Goal: Transaction & Acquisition: Purchase product/service

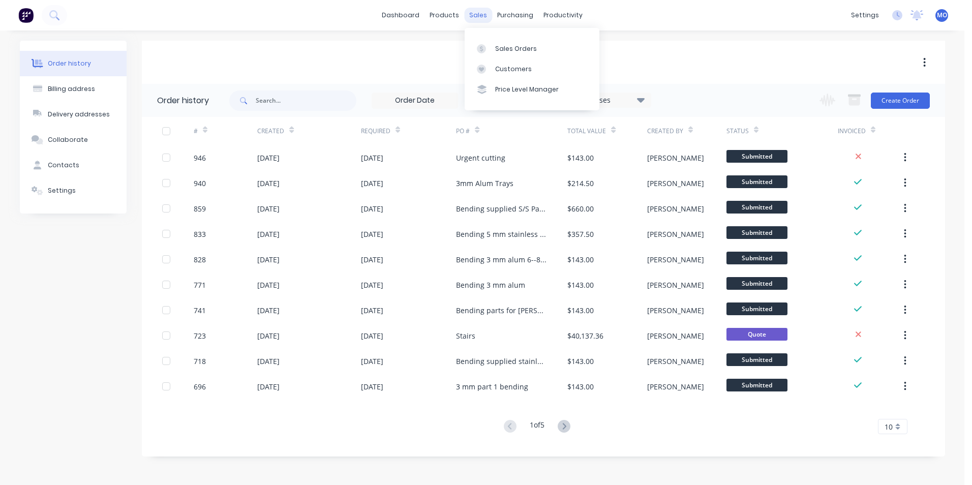
click at [481, 13] on div "sales" at bounding box center [478, 15] width 28 height 15
click at [501, 45] on div "Sales Orders" at bounding box center [516, 48] width 42 height 9
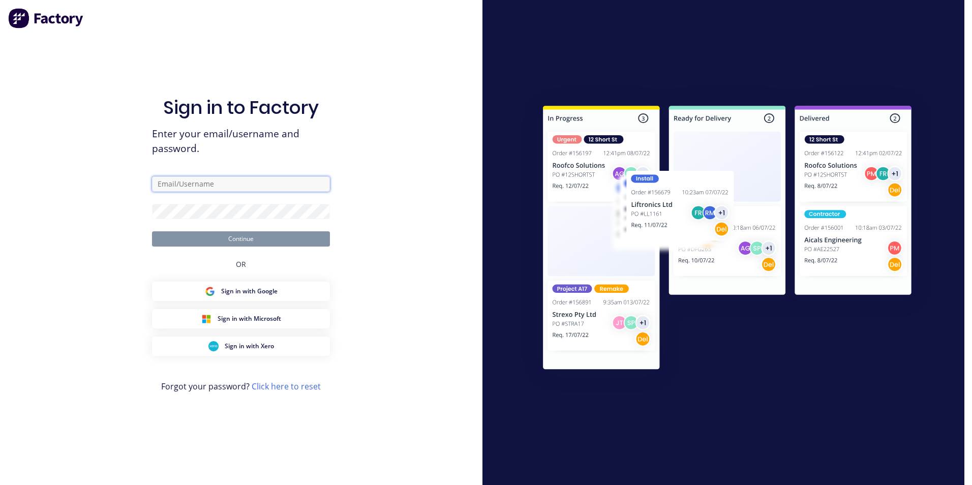
type input "michael@mojosteel.com.au"
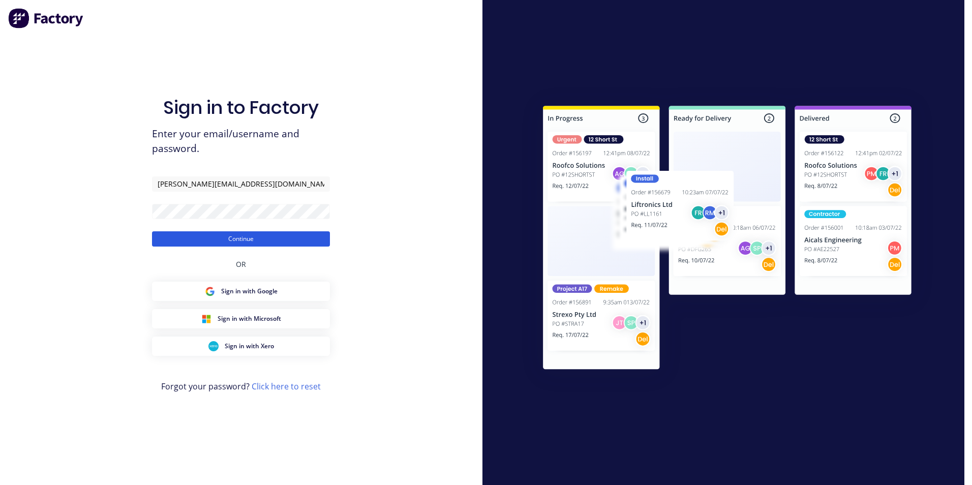
click at [242, 241] on button "Continue" at bounding box center [241, 238] width 178 height 15
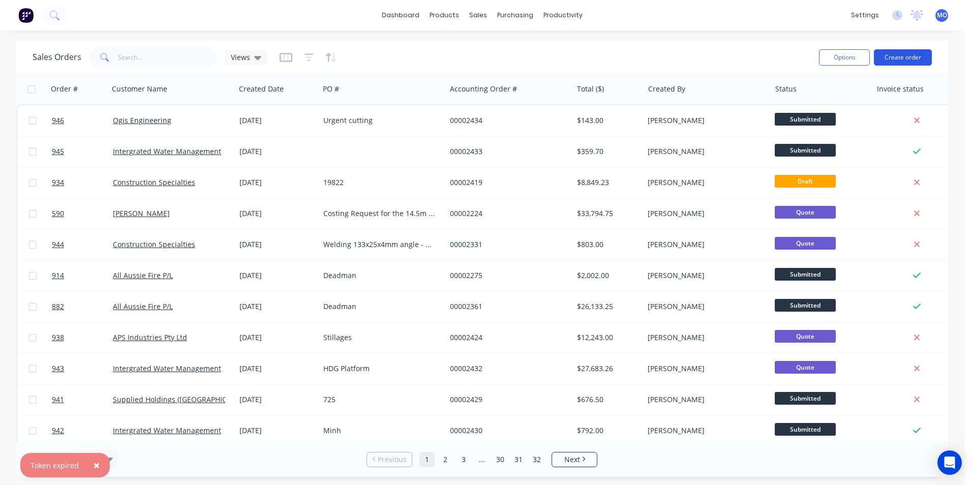
click at [893, 53] on button "Create order" at bounding box center [903, 57] width 58 height 16
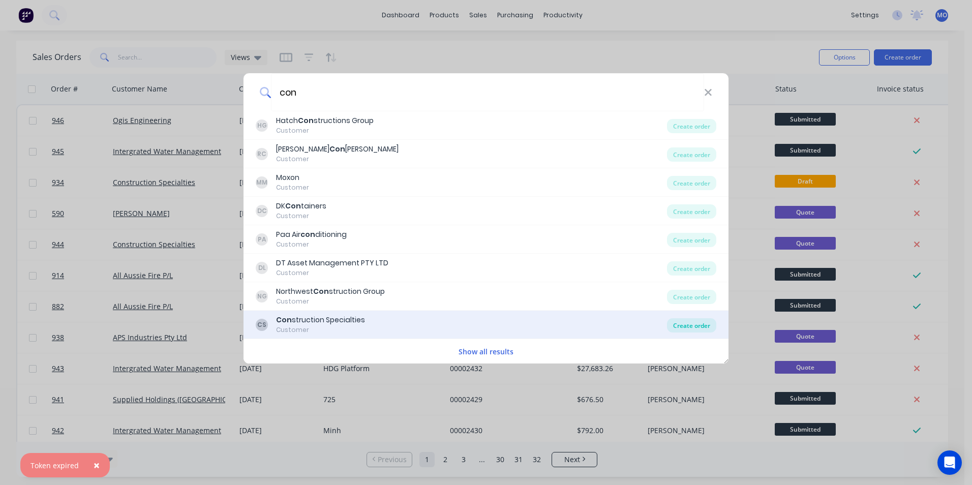
type input "con"
click at [704, 321] on div "Create order" at bounding box center [691, 325] width 49 height 14
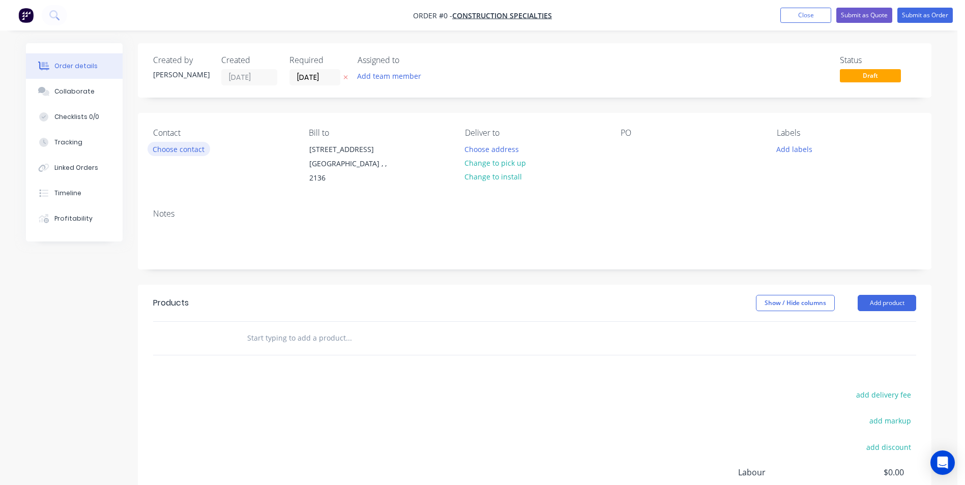
click at [177, 154] on button "Choose contact" at bounding box center [178, 149] width 63 height 14
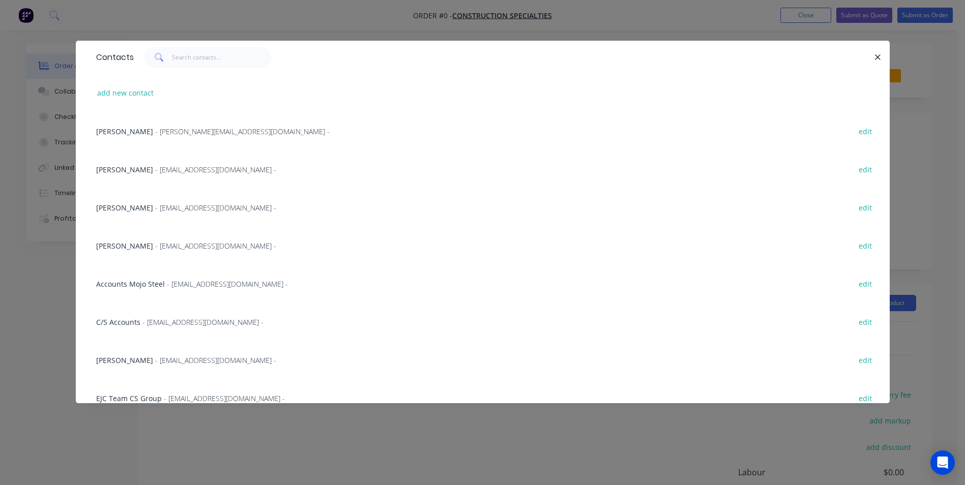
click at [177, 202] on div "Mary Lee - MLee@c-sgroup.com -" at bounding box center [186, 207] width 180 height 11
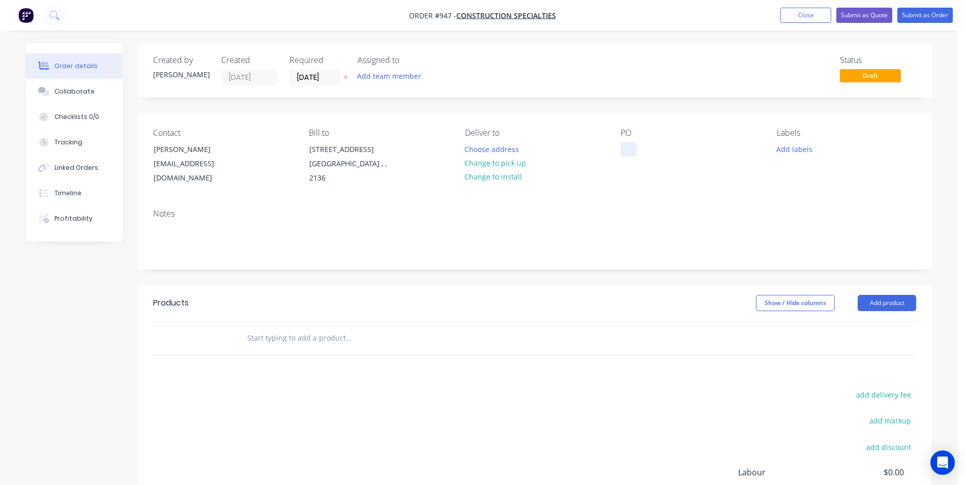
click at [621, 150] on div at bounding box center [628, 149] width 16 height 15
paste div
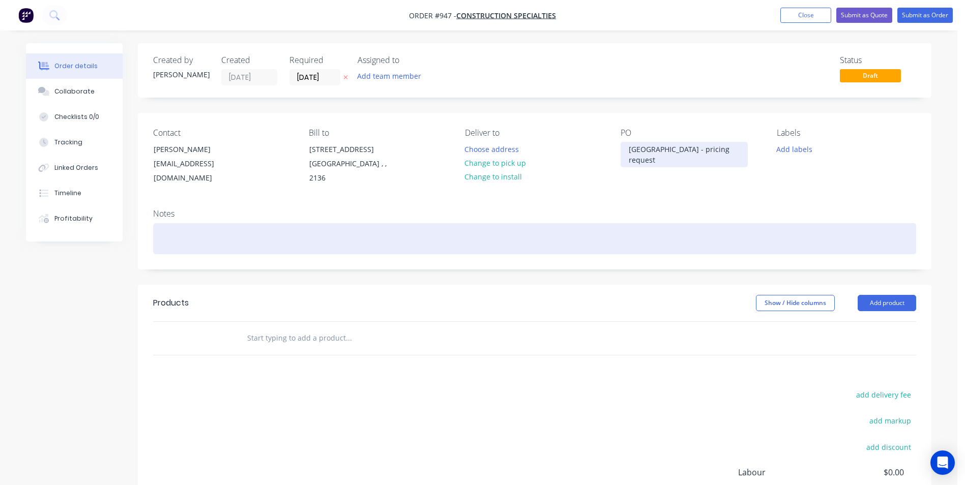
scroll to position [51, 0]
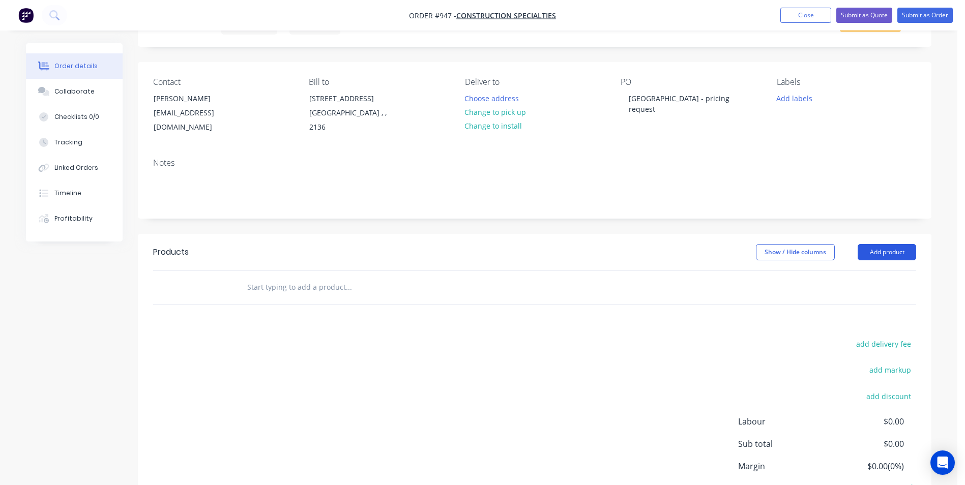
click at [880, 253] on button "Add product" at bounding box center [886, 252] width 58 height 16
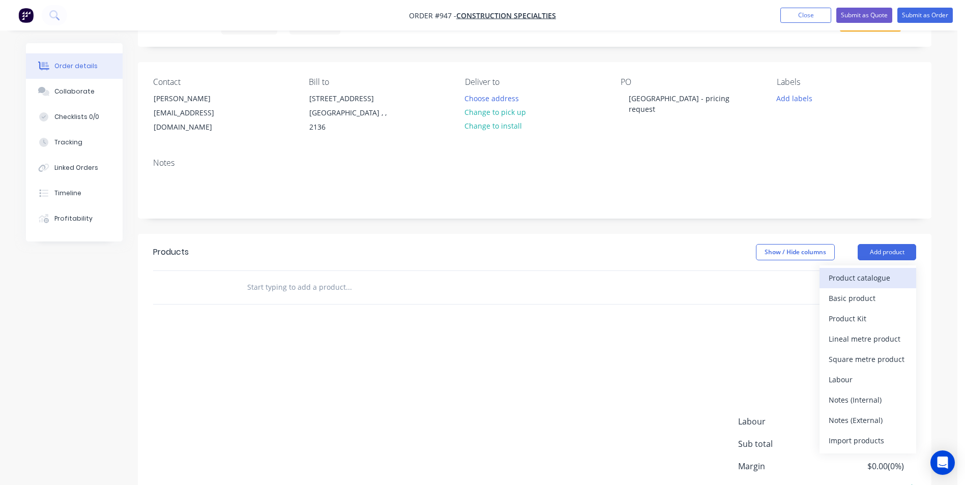
click at [856, 280] on div "Product catalogue" at bounding box center [867, 278] width 78 height 15
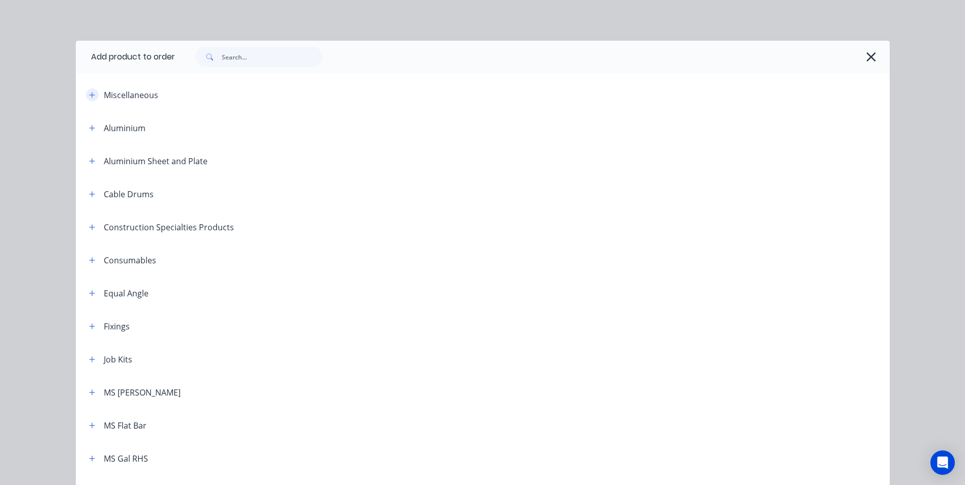
click at [89, 96] on icon "button" at bounding box center [92, 95] width 6 height 7
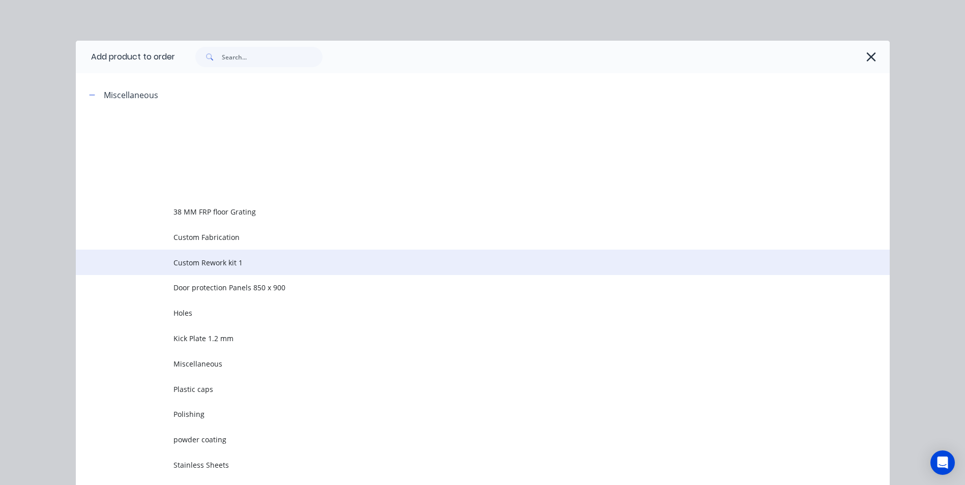
click at [203, 265] on span "Custom Rework kit 1" at bounding box center [459, 262] width 573 height 11
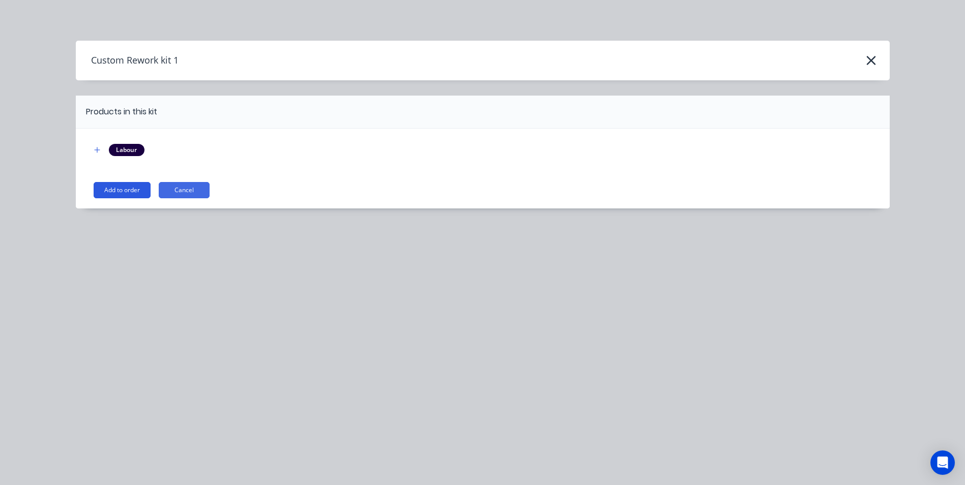
click at [118, 189] on button "Add to order" at bounding box center [122, 190] width 57 height 16
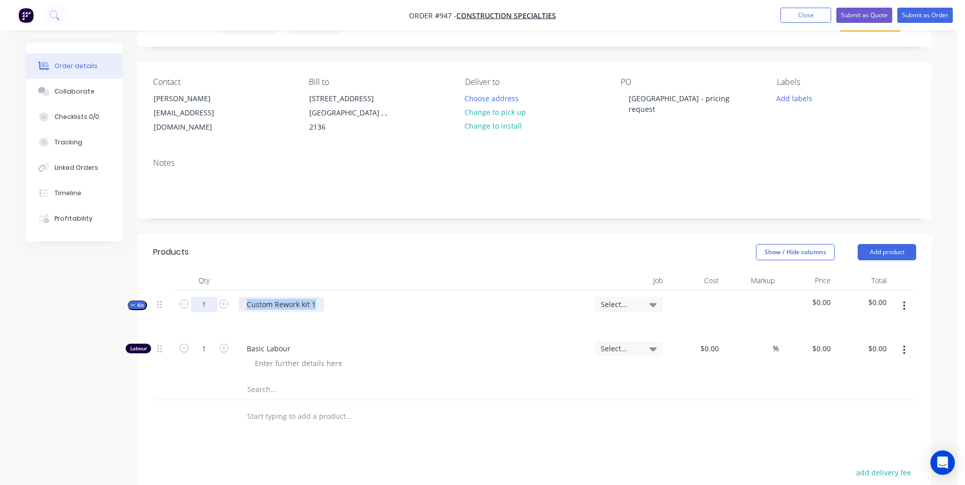
drag, startPoint x: 315, startPoint y: 304, endPoint x: 206, endPoint y: 309, distance: 108.9
click at [206, 309] on div "Kit 1 Custom Rework kit 1 Select... $0.00 $0.00" at bounding box center [534, 313] width 763 height 44
paste div
click at [902, 302] on button "button" at bounding box center [904, 306] width 24 height 18
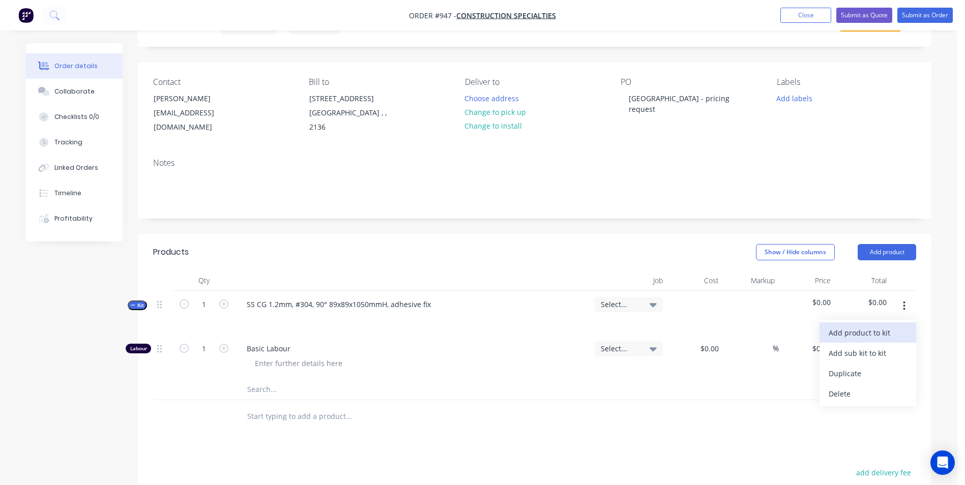
click at [870, 334] on div "Add product to kit" at bounding box center [867, 332] width 78 height 15
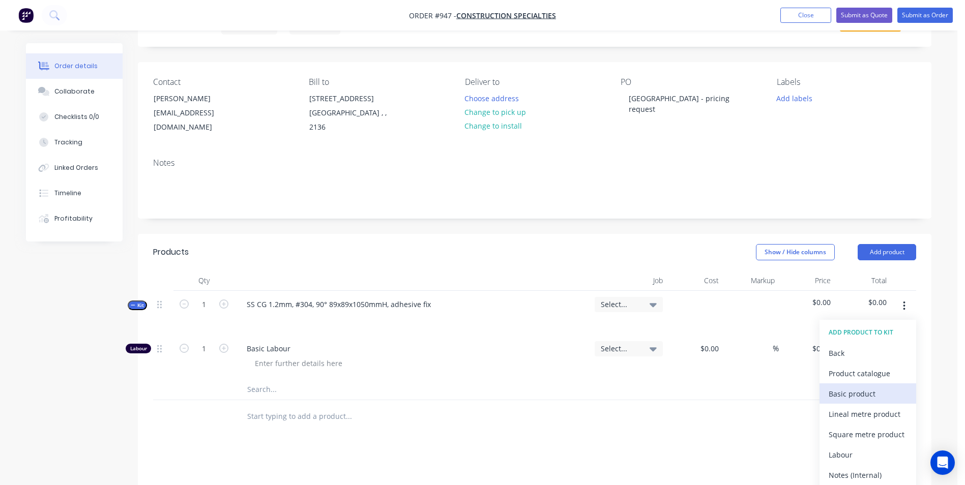
click at [843, 389] on div "Basic product" at bounding box center [867, 393] width 78 height 15
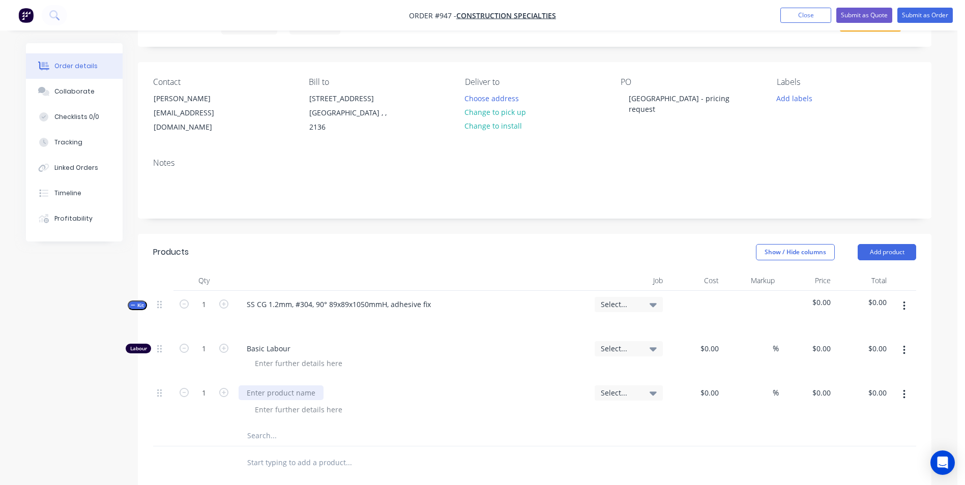
click at [256, 394] on div at bounding box center [280, 392] width 85 height 15
type input "$18.00"
type input "50"
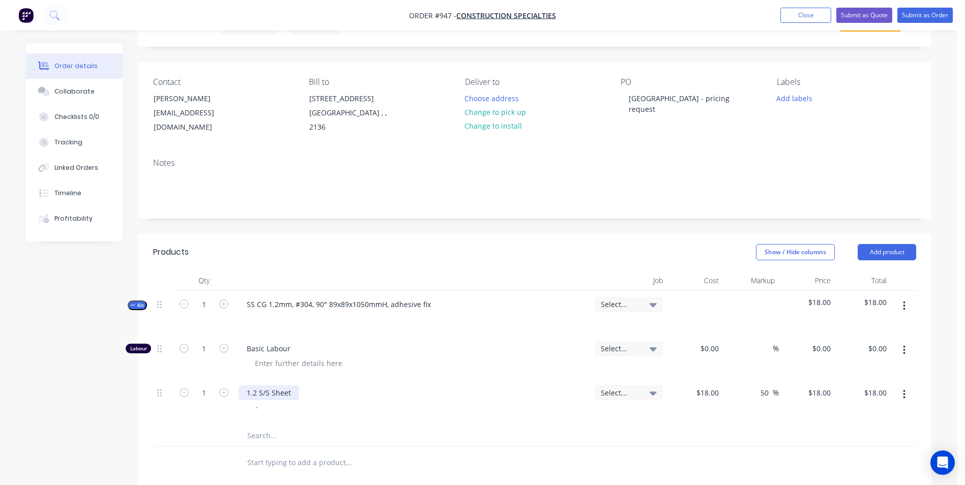
type input "27"
type input "$27.00"
click at [268, 406] on div "`" at bounding box center [417, 409] width 340 height 15
click at [267, 405] on div "`" at bounding box center [257, 409] width 20 height 15
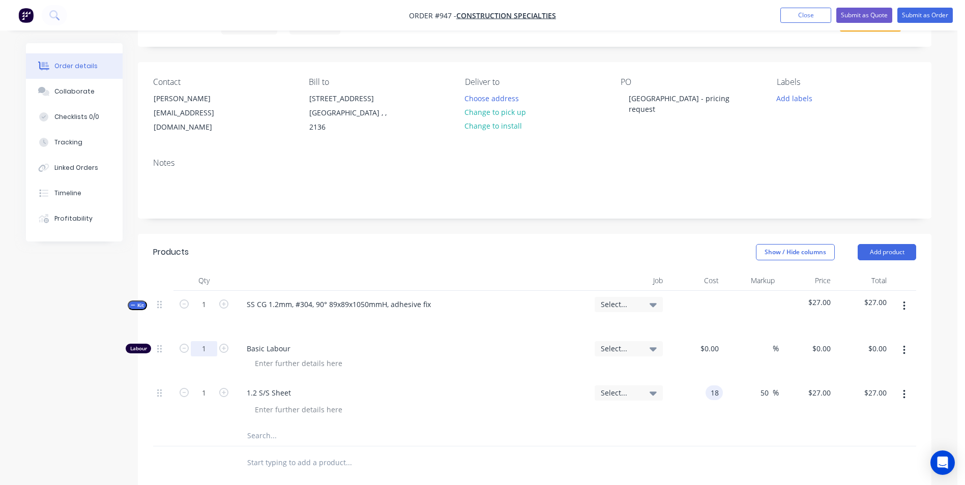
type input "$18.00"
click at [202, 353] on input "1" at bounding box center [204, 348] width 26 height 15
type input "0.175"
type input "$50.00"
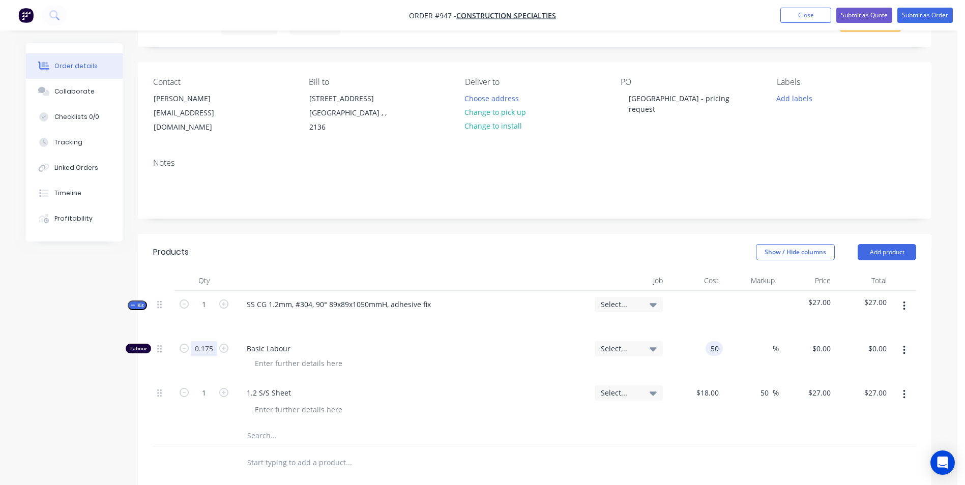
type input "$8.75"
type input "150"
type input "200"
type input "$150.00"
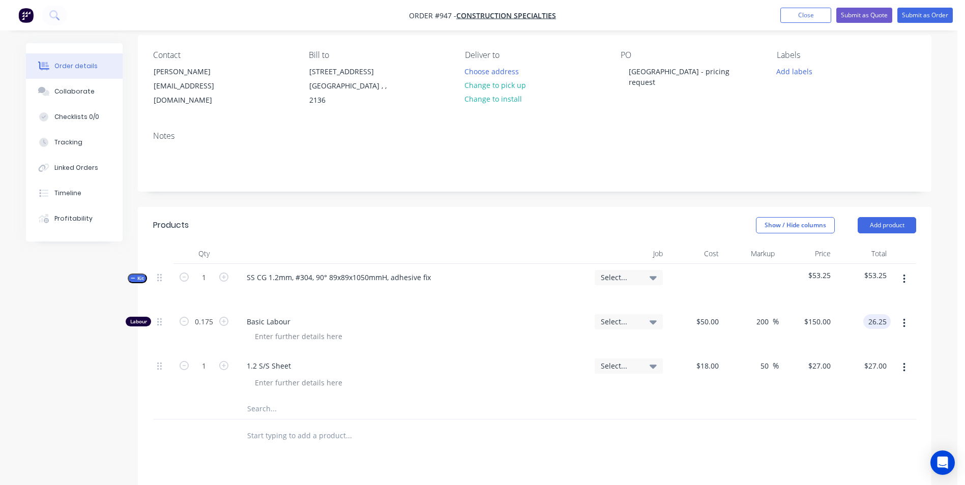
scroll to position [102, 0]
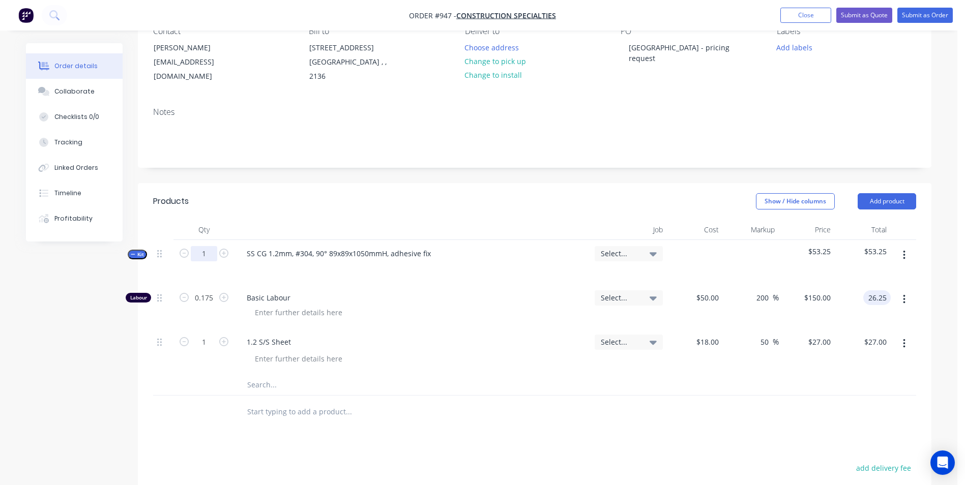
type input "$26.25"
click at [206, 258] on input "1" at bounding box center [204, 253] width 26 height 15
type input "27"
type input "4.725"
type input "$708.75"
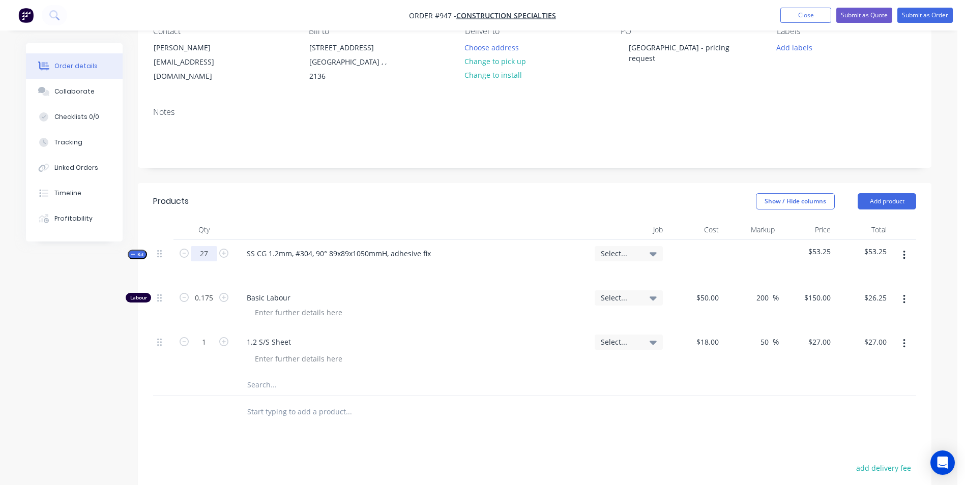
type input "27"
type input "$729.00"
click at [886, 206] on button "Add product" at bounding box center [886, 201] width 58 height 16
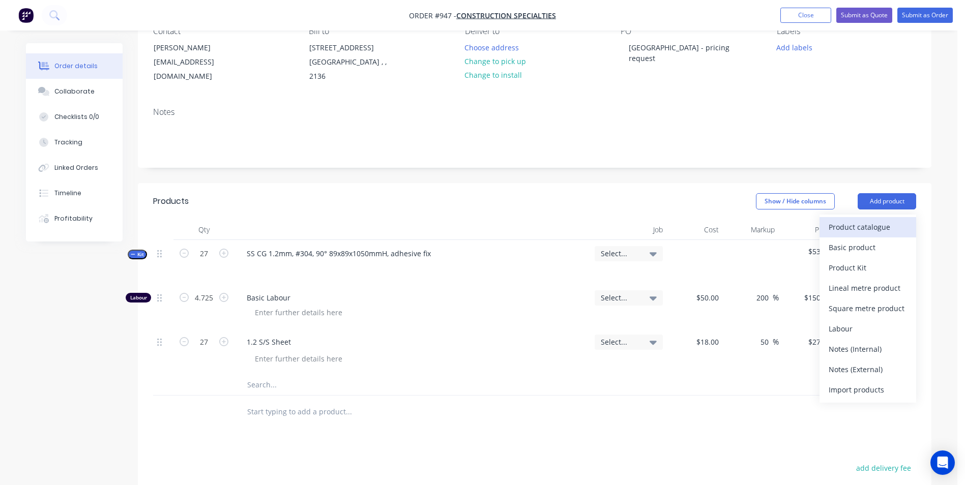
click at [849, 227] on div "Product catalogue" at bounding box center [867, 227] width 78 height 15
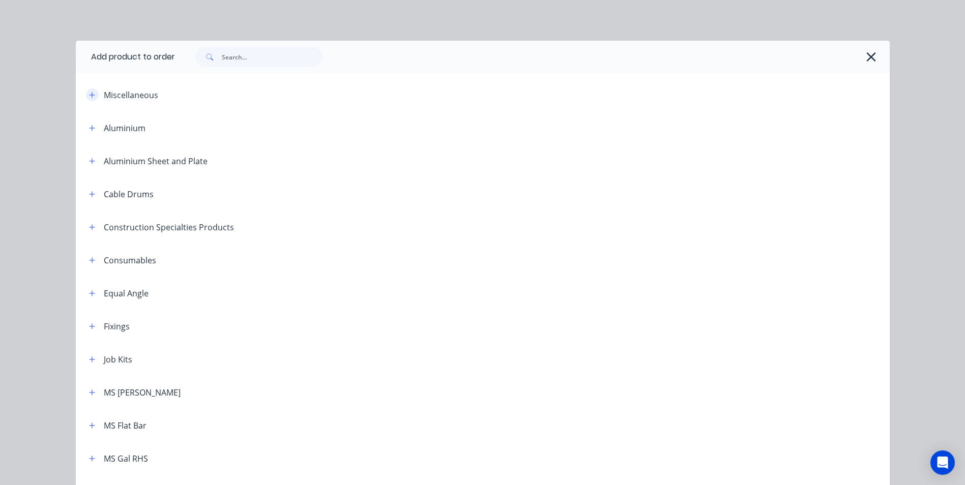
click at [91, 97] on icon "button" at bounding box center [92, 95] width 6 height 7
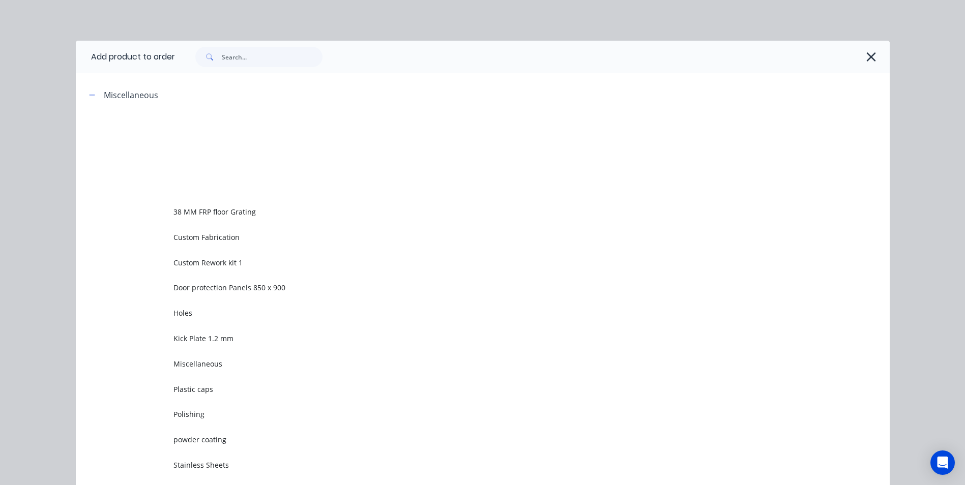
click at [202, 263] on span "Custom Rework kit 1" at bounding box center [459, 262] width 573 height 11
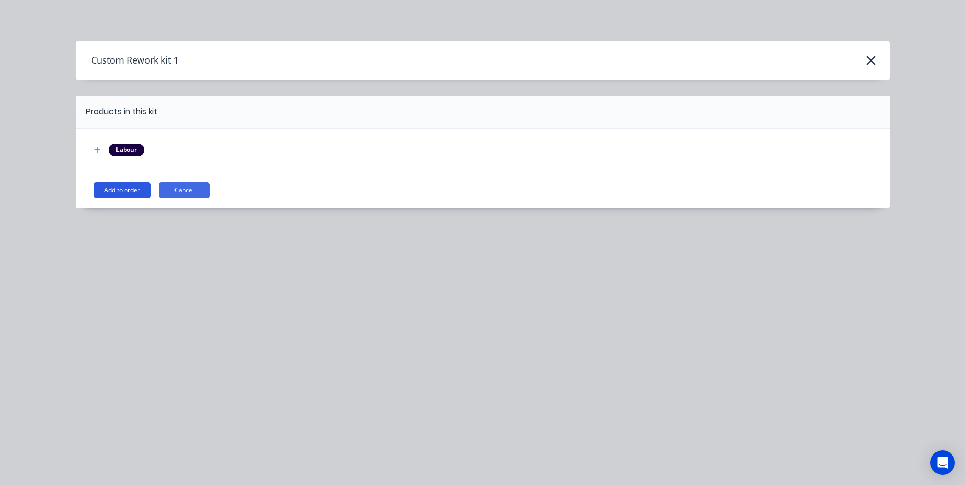
click at [120, 192] on button "Add to order" at bounding box center [122, 190] width 57 height 16
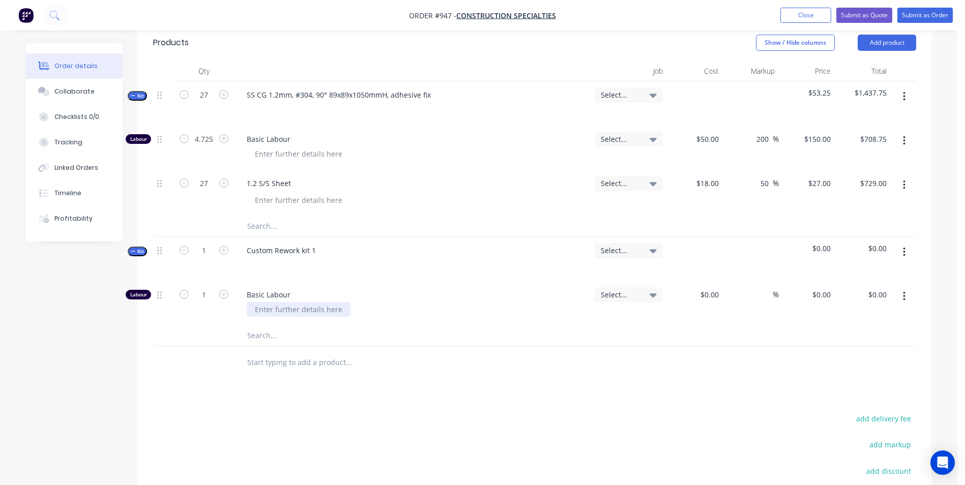
scroll to position [356, 0]
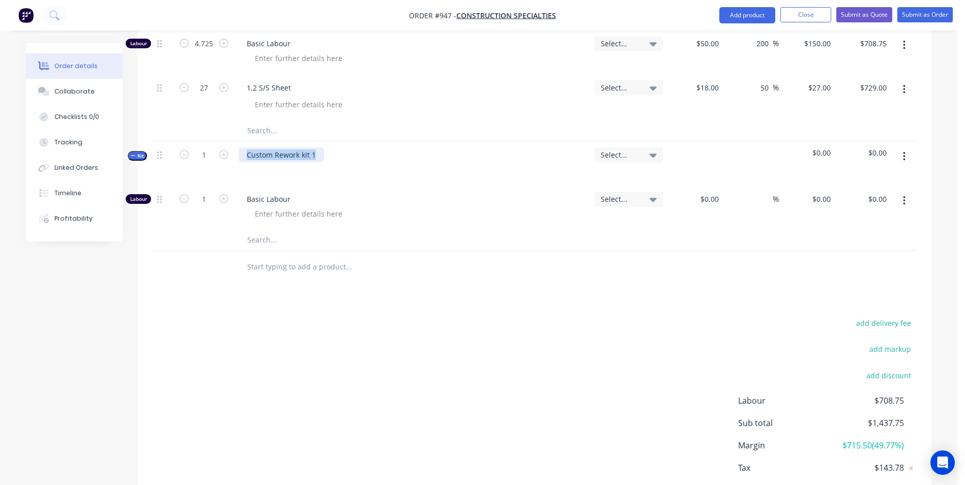
drag, startPoint x: 316, startPoint y: 159, endPoint x: 226, endPoint y: 162, distance: 90.1
click at [226, 162] on div "Kit 1 Custom Rework kit 1 Select... $0.00 $0.00" at bounding box center [534, 163] width 763 height 44
click at [907, 161] on button "button" at bounding box center [904, 156] width 24 height 18
click at [887, 188] on div "Add product to kit" at bounding box center [867, 183] width 78 height 15
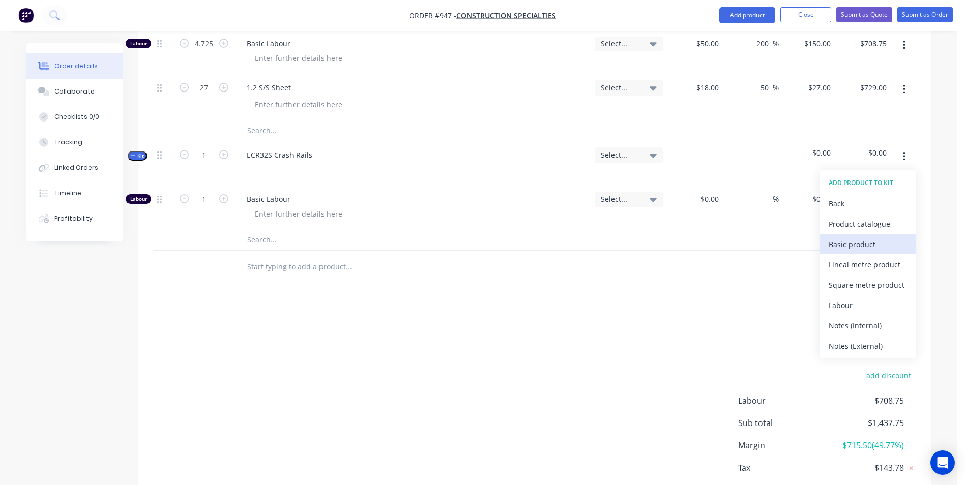
click at [844, 251] on div "Basic product" at bounding box center [867, 244] width 78 height 15
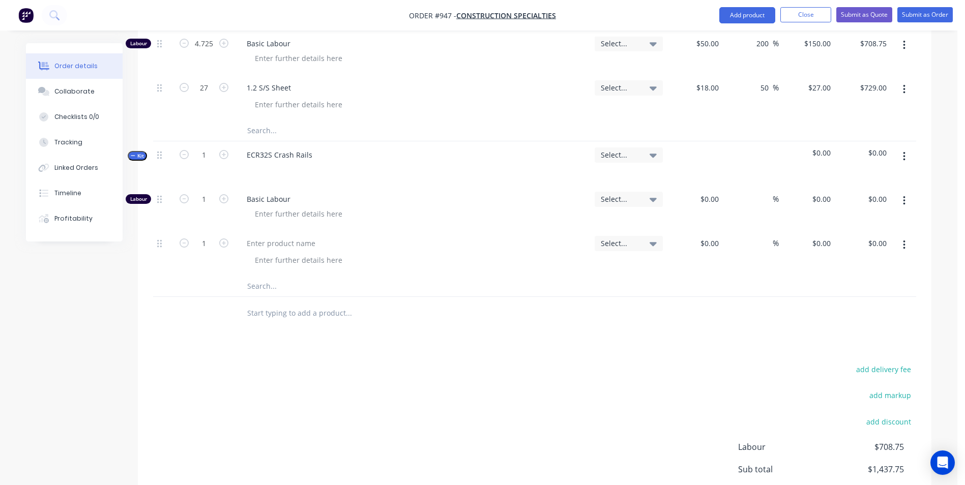
click at [908, 241] on button "button" at bounding box center [904, 245] width 24 height 18
click at [854, 287] on div "Duplicate" at bounding box center [867, 292] width 78 height 15
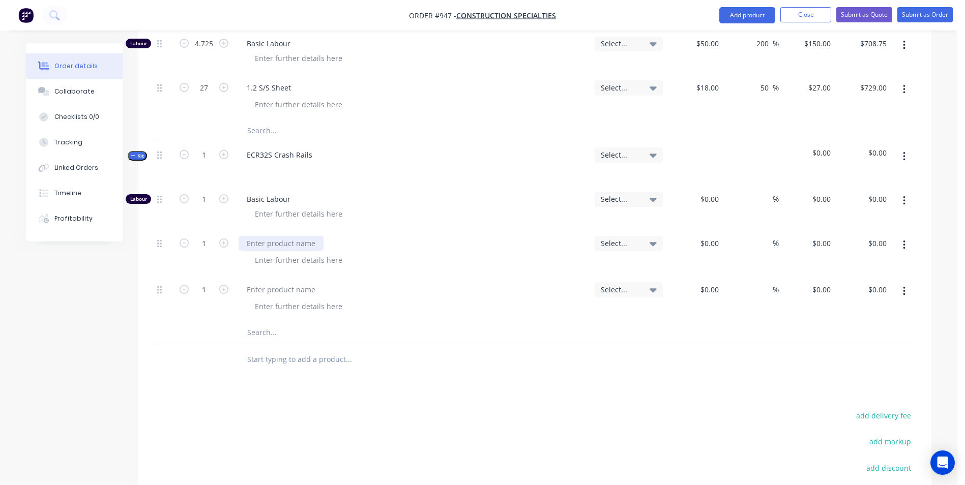
click at [276, 249] on div at bounding box center [280, 243] width 85 height 15
click at [266, 292] on div at bounding box center [280, 289] width 85 height 15
click at [700, 248] on div "$0.00" at bounding box center [695, 253] width 56 height 46
type input "$20.00"
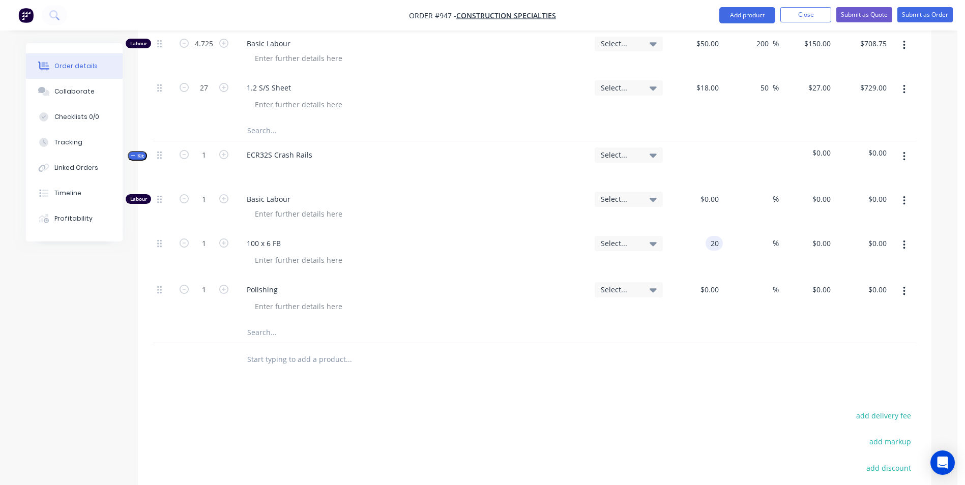
type input "$20.00"
type input "50"
type input "30"
type input "$30.00"
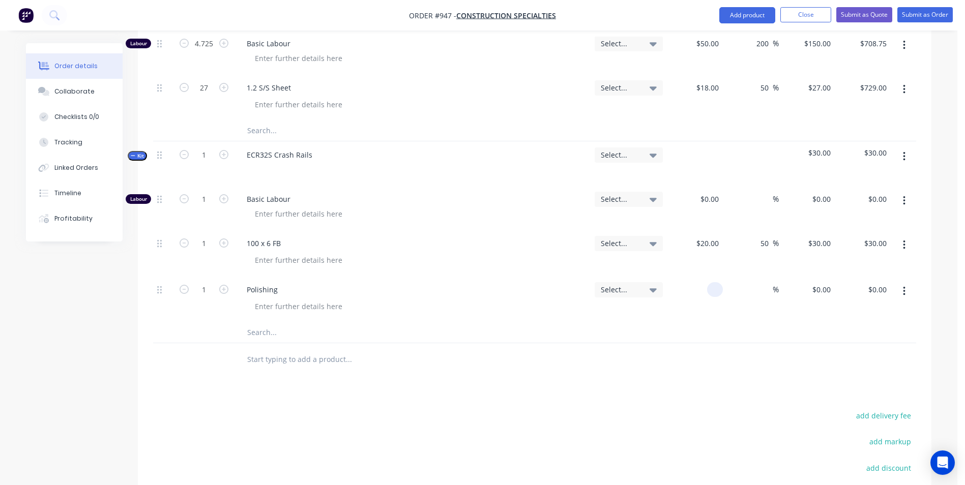
click at [703, 283] on div at bounding box center [695, 299] width 56 height 46
type input "$180.00"
type input "50"
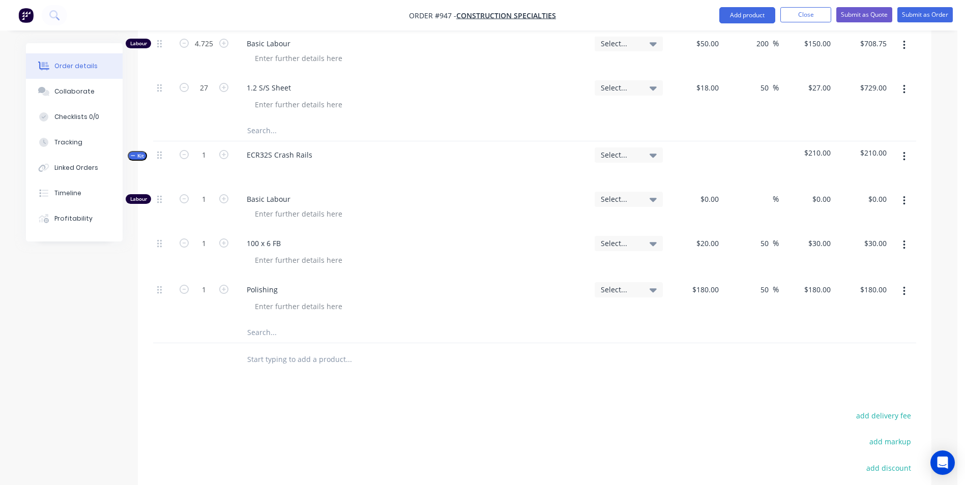
type input "270"
type input "$270.00"
type input "20"
type input "$270.00"
click at [702, 238] on div "20 20" at bounding box center [695, 253] width 56 height 46
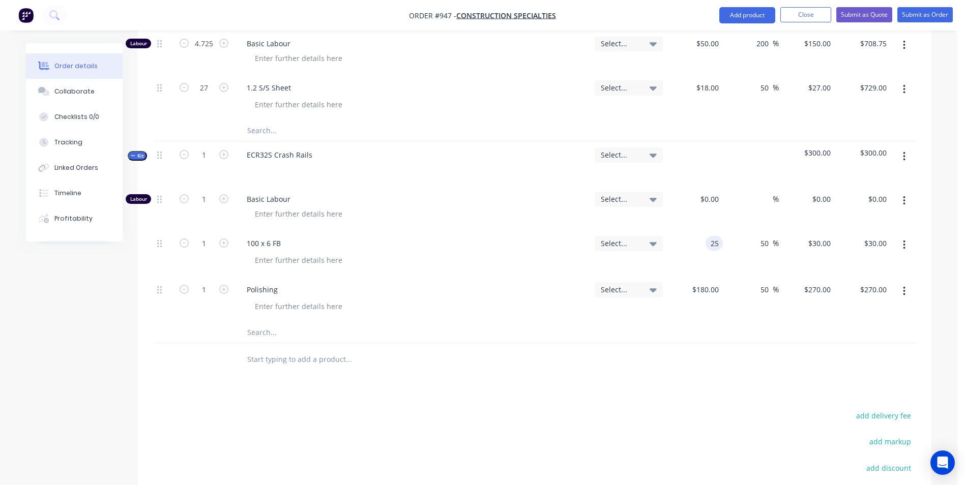
type input "$25.00"
type input "$37.50"
click at [206, 198] on input "1" at bounding box center [204, 199] width 26 height 15
type input "0.75"
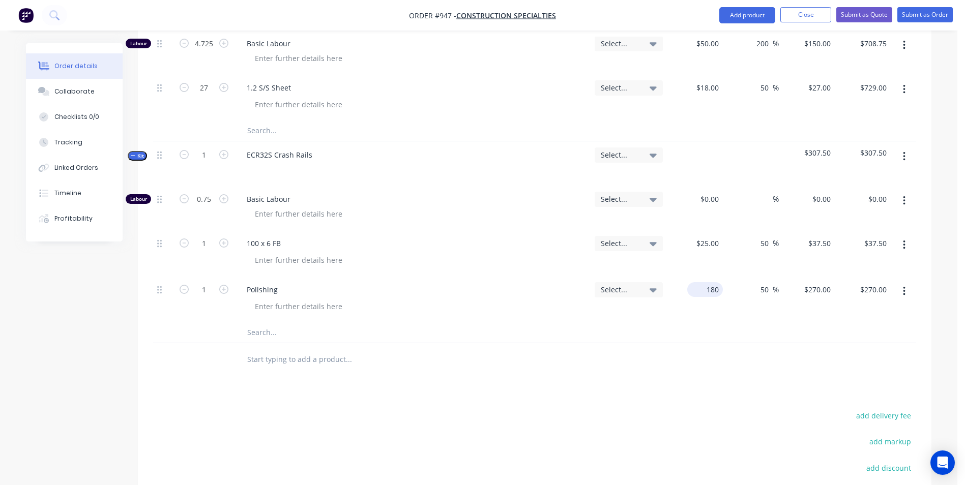
click at [712, 284] on input "180" at bounding box center [707, 289] width 32 height 15
type input "$18.00"
type input "$27.00"
click at [711, 198] on input at bounding box center [710, 199] width 23 height 15
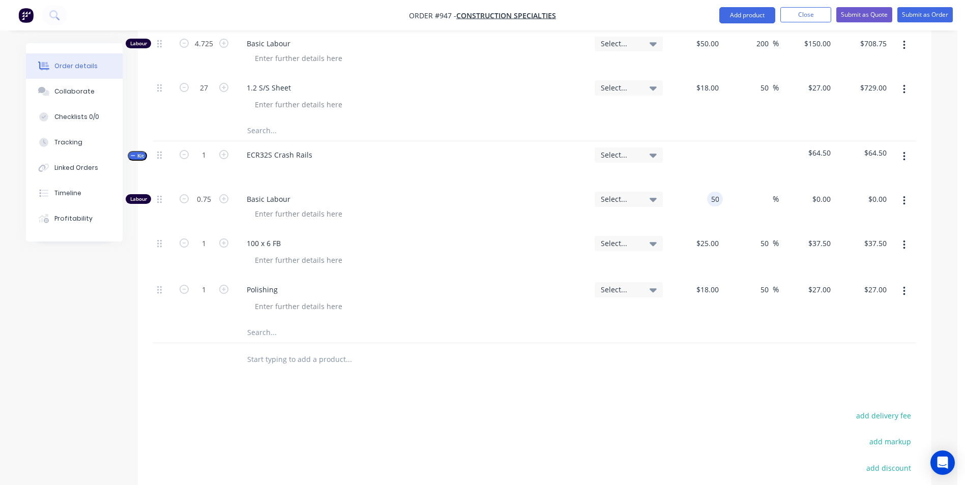
type input "$50.00"
type input "$37.50"
type input "150"
type input "200"
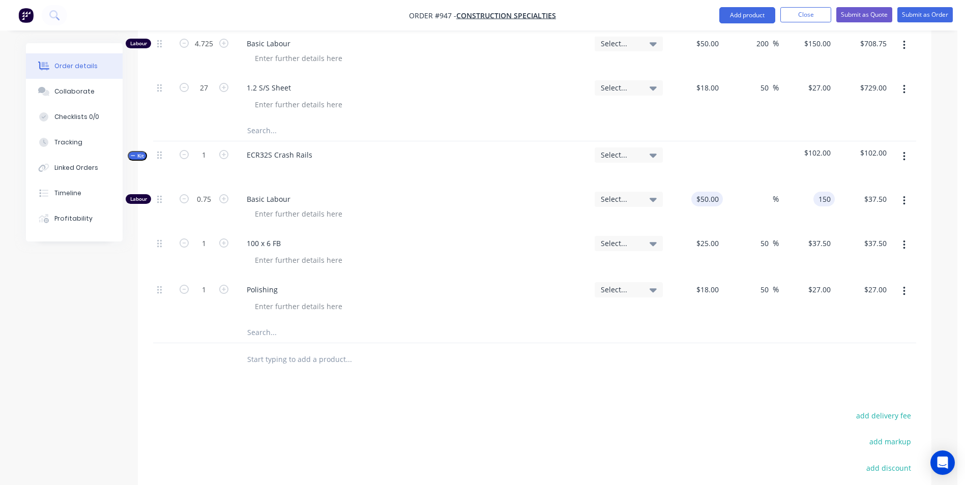
type input "$150.00"
type input "$112.50"
click at [204, 195] on input "0.75" at bounding box center [204, 199] width 26 height 15
type input "0.5"
type input "$75.00"
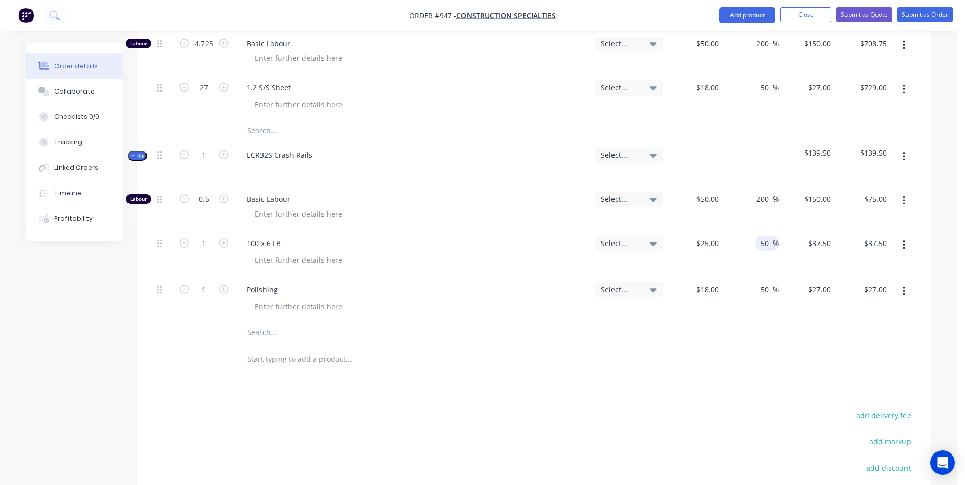
click at [763, 248] on input "50" at bounding box center [765, 243] width 13 height 15
type input "40"
type input "35"
type input "$35.00"
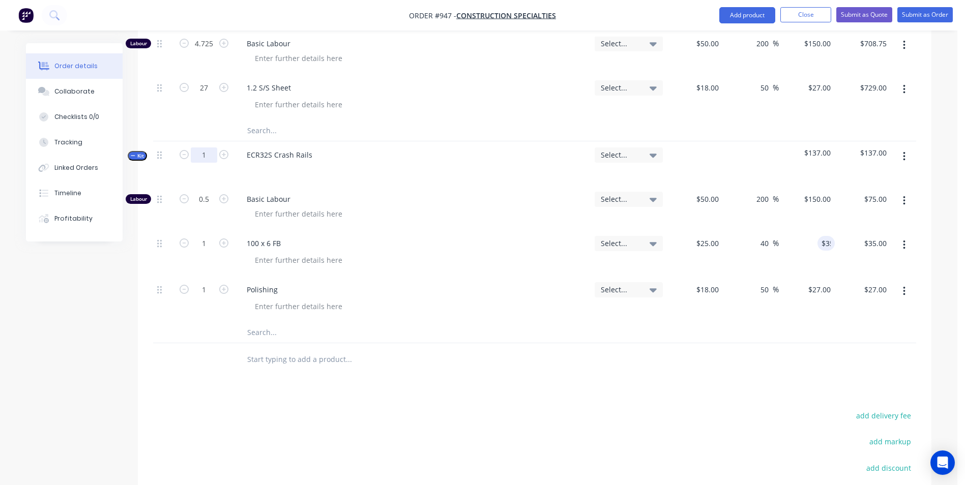
click at [204, 157] on input "1" at bounding box center [204, 154] width 26 height 15
type input "24"
type input "12"
type input "$1,800.00"
type input "24"
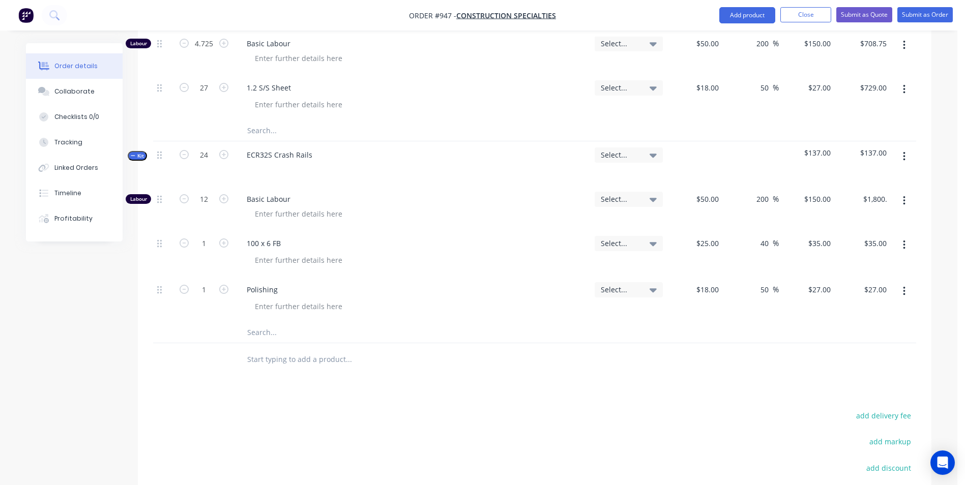
type input "$840.00"
type input "24"
type input "$648.00"
click at [907, 158] on button "button" at bounding box center [904, 156] width 24 height 18
click at [858, 222] on div "Duplicate" at bounding box center [867, 224] width 78 height 15
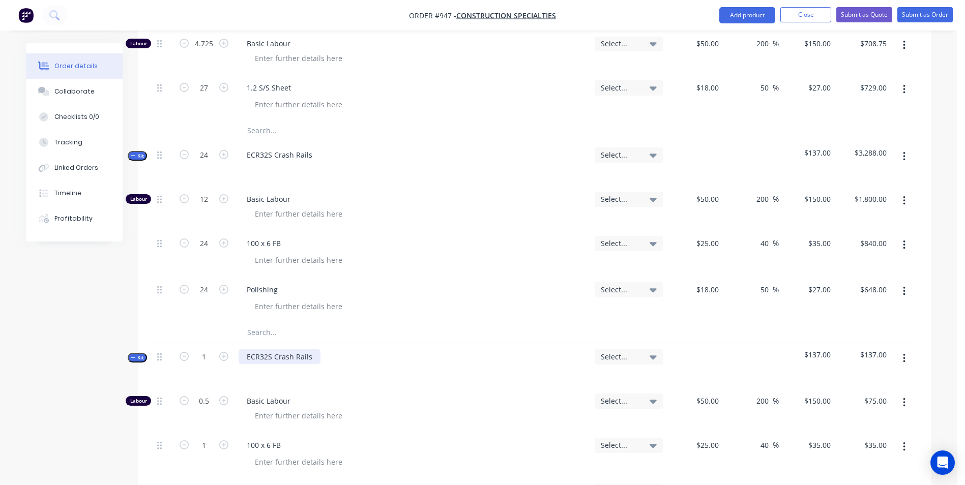
click at [268, 358] on div "ECR32S Crash Rails" at bounding box center [279, 356] width 82 height 15
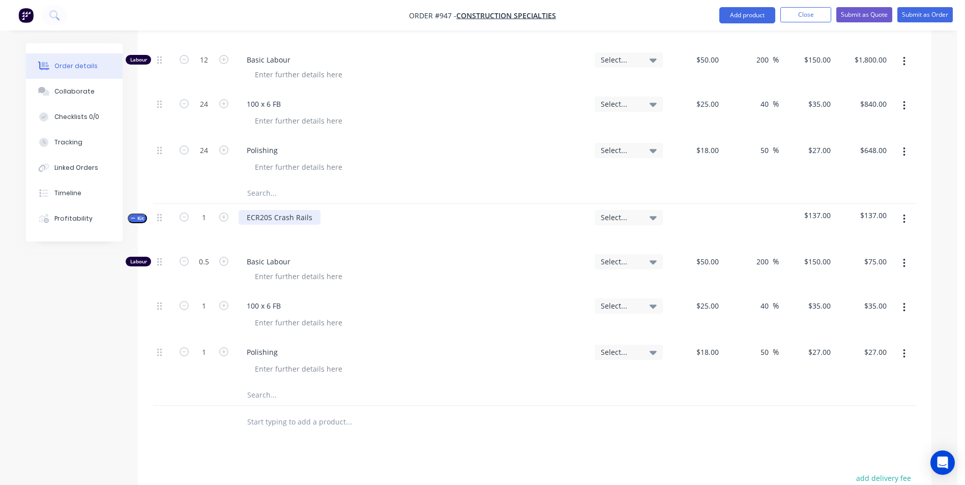
scroll to position [559, 0]
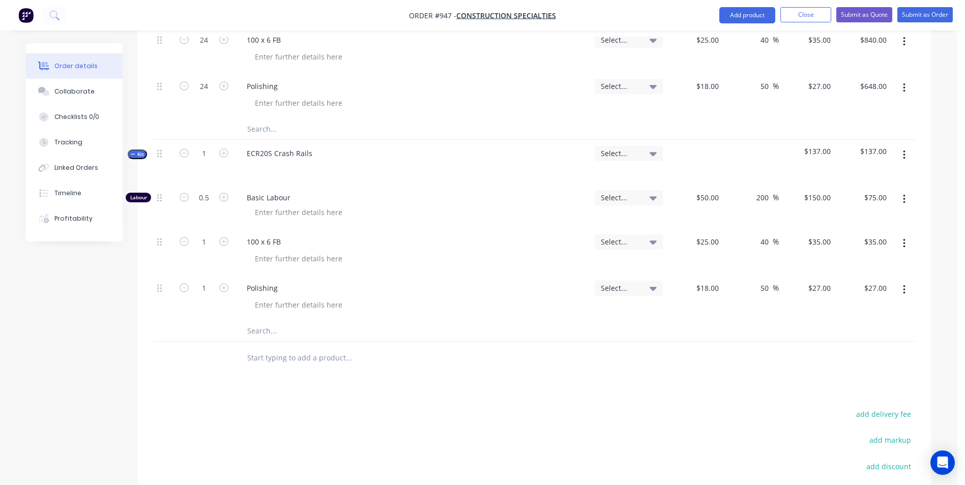
click at [482, 271] on div "100 x 6 FB" at bounding box center [412, 251] width 356 height 46
drag, startPoint x: 254, startPoint y: 245, endPoint x: 240, endPoint y: 248, distance: 15.1
click at [240, 248] on div "100 x 6 FB" at bounding box center [263, 241] width 50 height 15
click at [714, 239] on input "25" at bounding box center [715, 241] width 13 height 15
type input "$17.00"
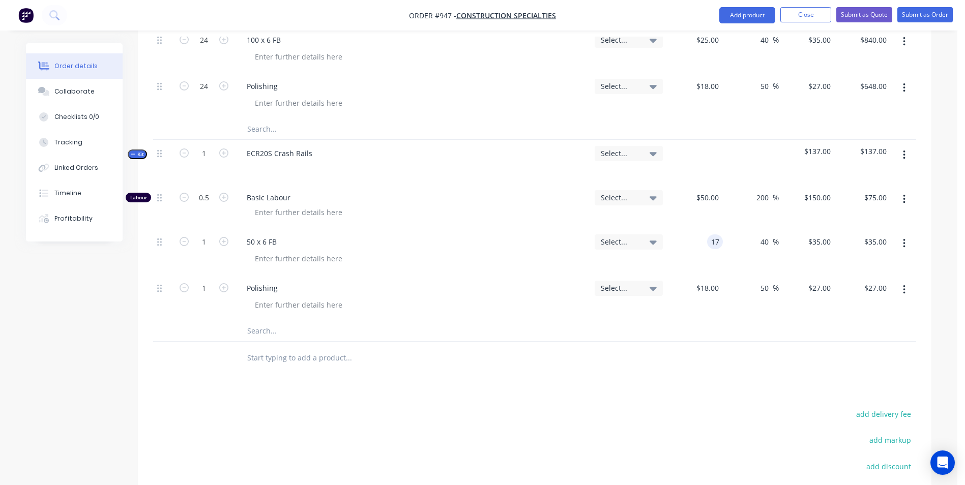
type input "$23.80"
click at [707, 293] on div "18 18" at bounding box center [713, 288] width 17 height 15
type input "$12.00"
type input "$18.00"
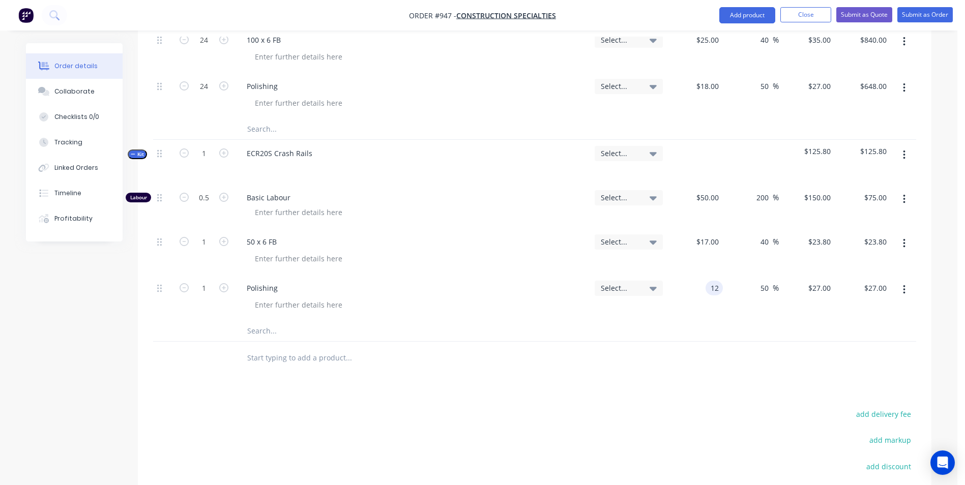
type input "$18.00"
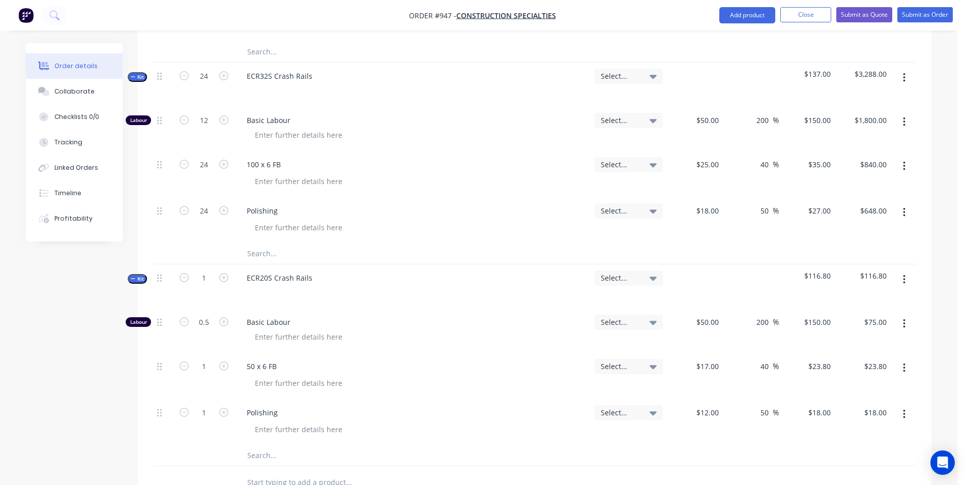
scroll to position [458, 0]
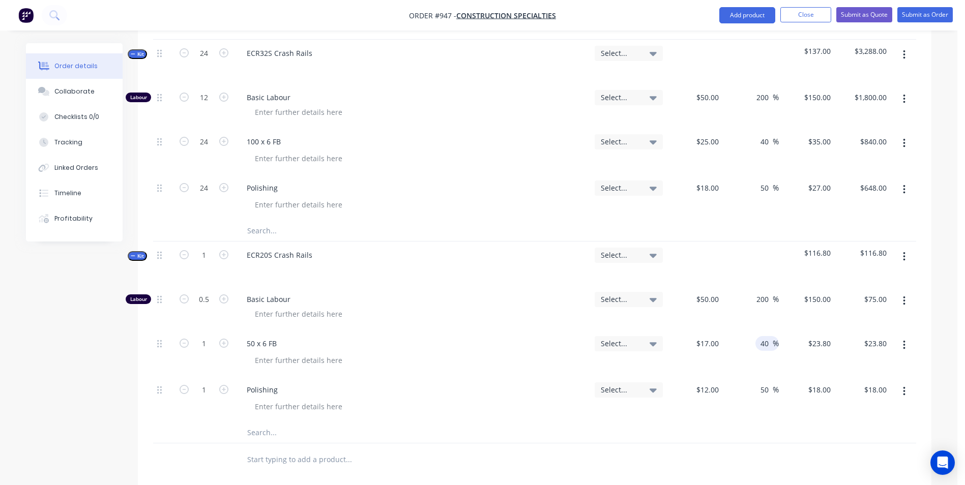
click at [757, 346] on div "40 40 %" at bounding box center [766, 343] width 23 height 15
type input "50"
type input "25.5"
type input "$25.50"
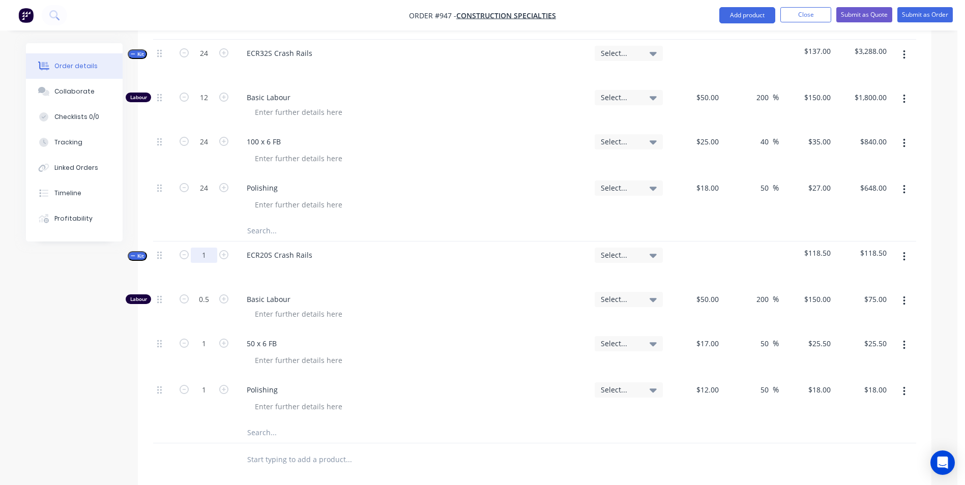
click at [199, 258] on input "1" at bounding box center [204, 255] width 26 height 15
type input "29"
type input "14.5"
type input "$2,175.00"
type input "29"
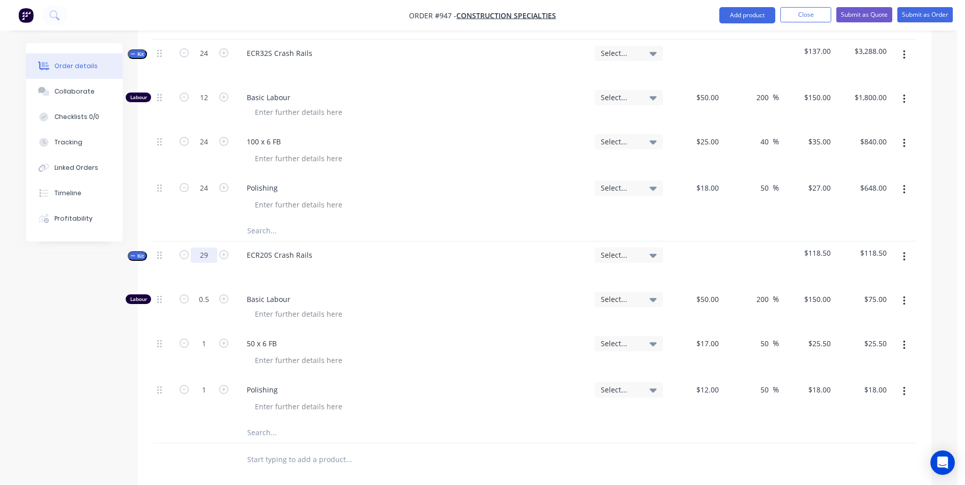
type input "$739.50"
type input "29"
type input "$522.00"
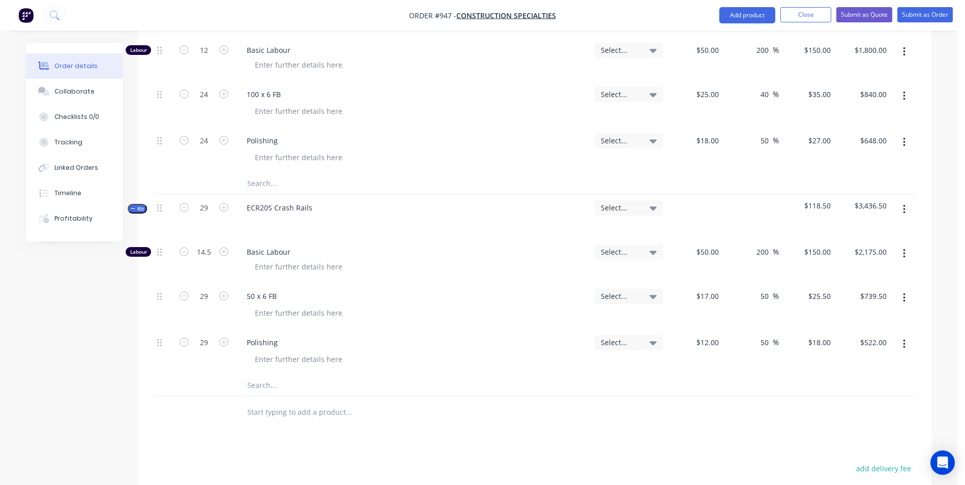
scroll to position [519, 0]
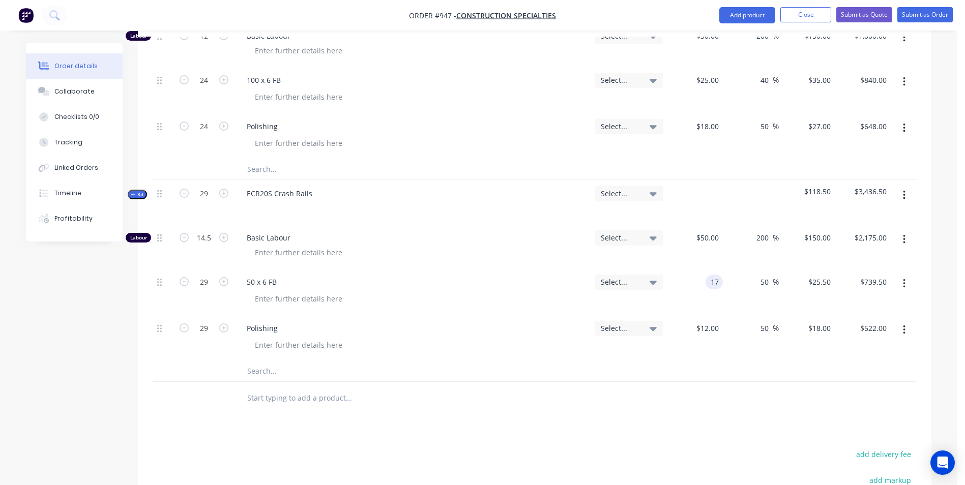
click at [705, 280] on div "17 17" at bounding box center [695, 292] width 56 height 46
click at [816, 286] on input "$25.50" at bounding box center [820, 282] width 27 height 15
type input "$17.00"
type input "28"
type input "64.71"
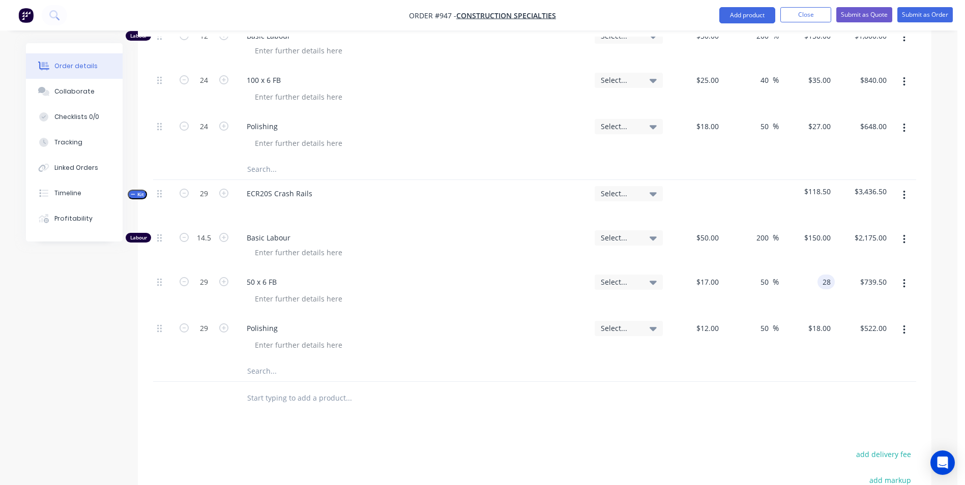
type input "$28.00"
type input "$812.00"
click at [819, 335] on div "18 $18.00" at bounding box center [807, 338] width 56 height 46
type input "20"
type input "66.67"
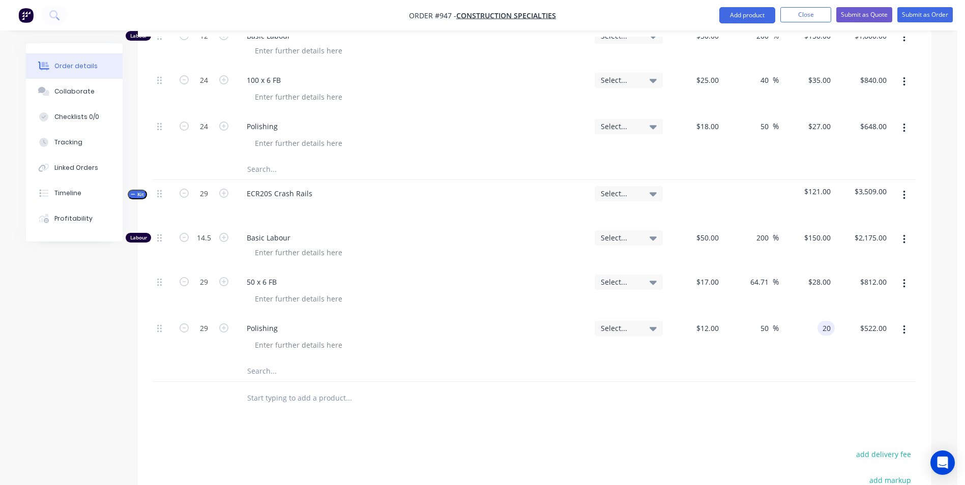
type input "$20.00"
type input "580.00"
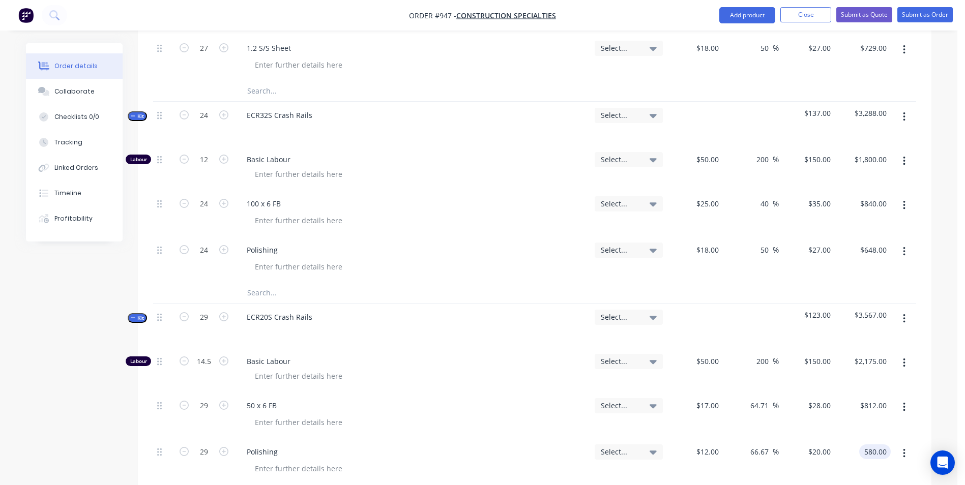
scroll to position [417, 0]
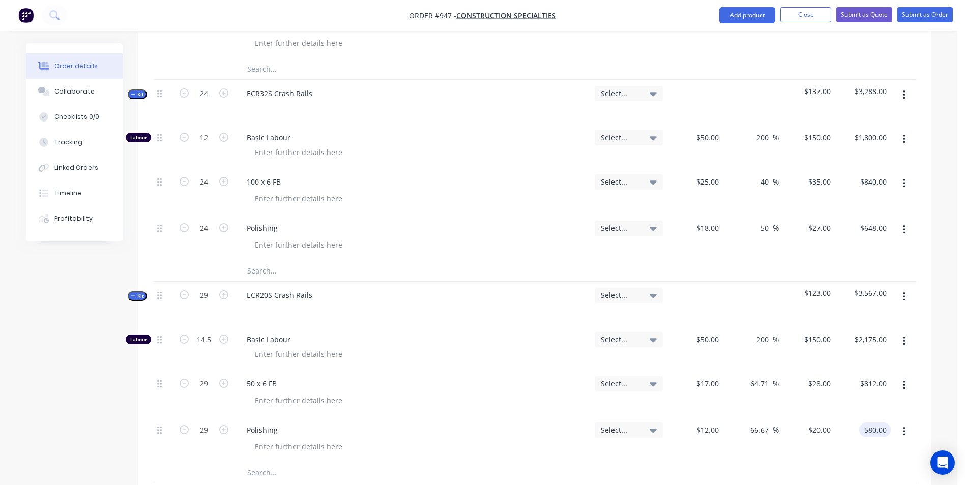
click at [818, 434] on div "$20.00 $20.00" at bounding box center [807, 439] width 56 height 46
type input "20"
type input "$580.00"
type input "18"
type input "50"
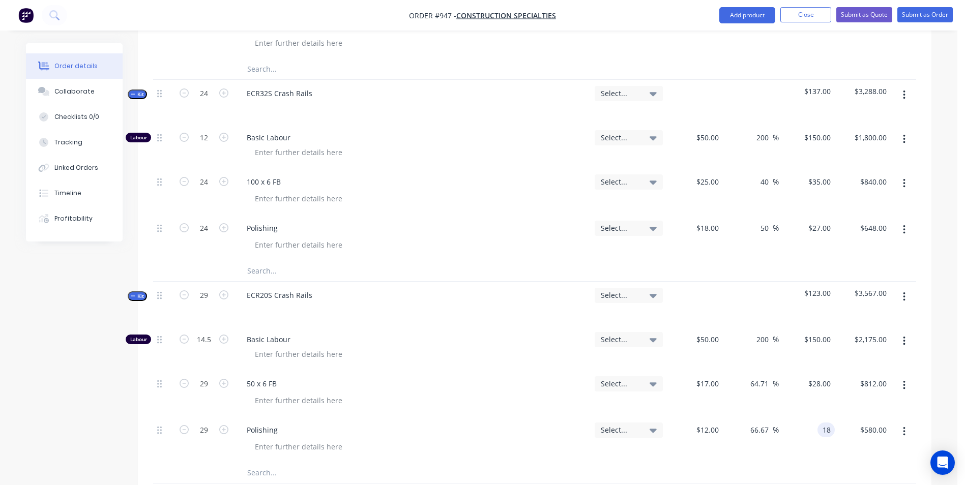
type input "$18.00"
type input "522.00"
type input "28"
type input "$522.00"
click at [819, 386] on div "28 28" at bounding box center [825, 383] width 17 height 15
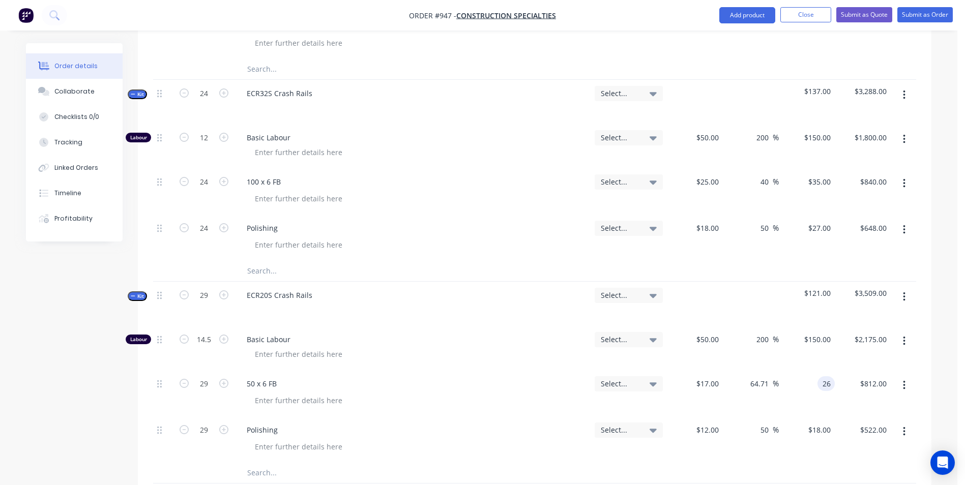
type input "26"
type input "52.94"
type input "$26.00"
type input "754.00"
type input "26"
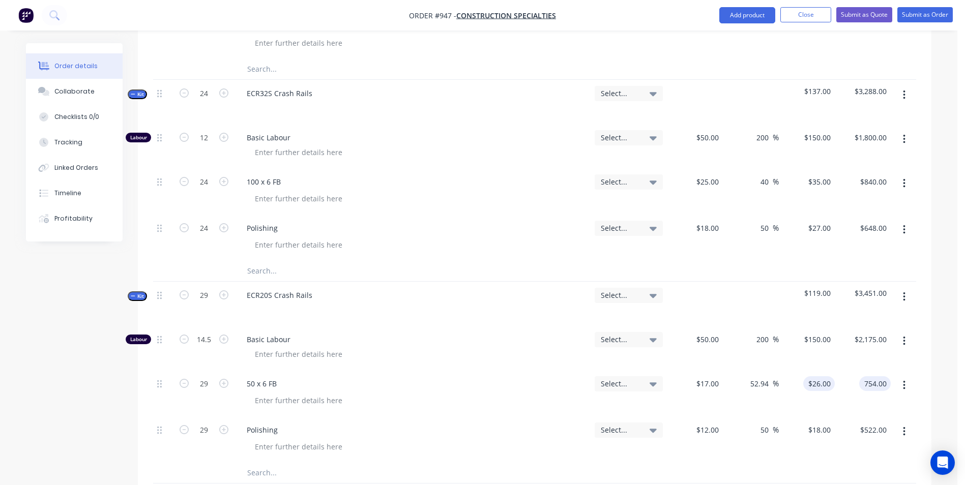
type input "$754.00"
click at [819, 387] on div "26 $26.00" at bounding box center [819, 383] width 32 height 15
type input "25"
type input "47.06"
type input "$25.00"
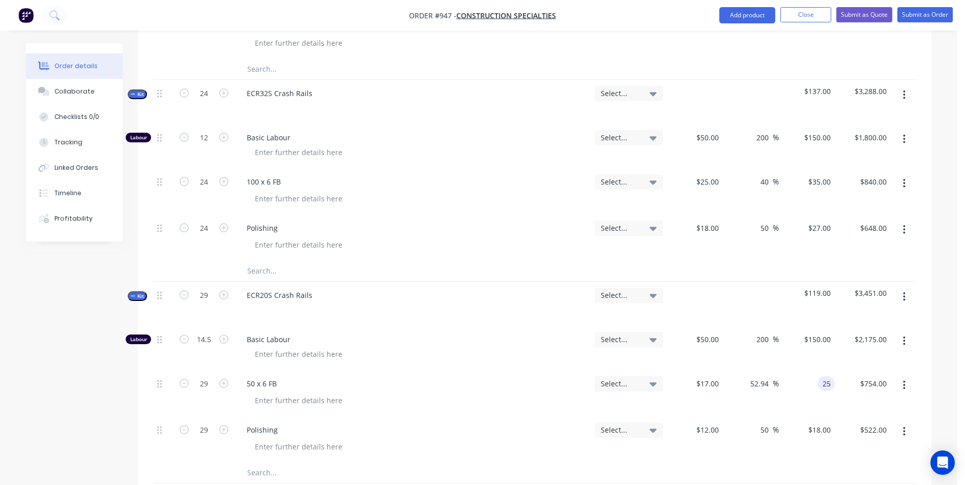
type input "725.00"
type input "25"
type input "$725.00"
click at [819, 386] on div "25 25" at bounding box center [825, 383] width 17 height 15
type input "25.5"
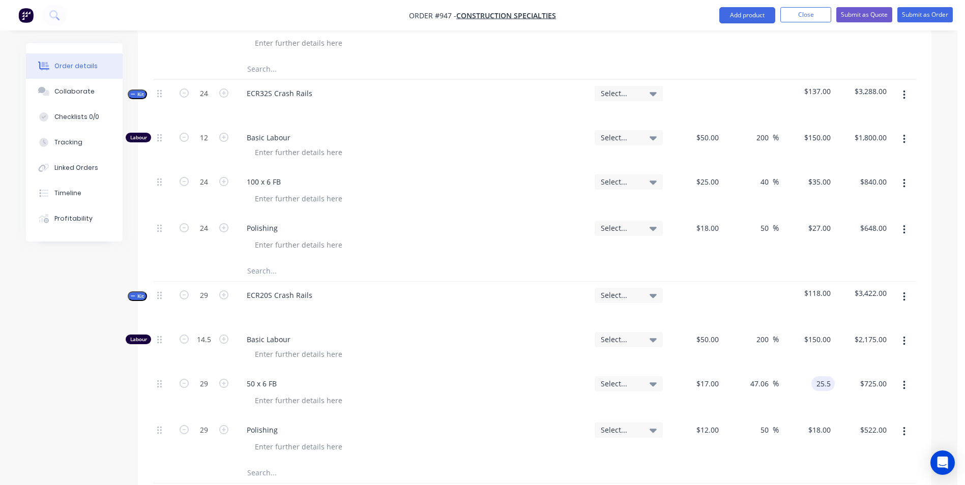
type input "50"
type input "$25.50"
type input "$739.50"
click at [766, 343] on input "200" at bounding box center [763, 339] width 17 height 15
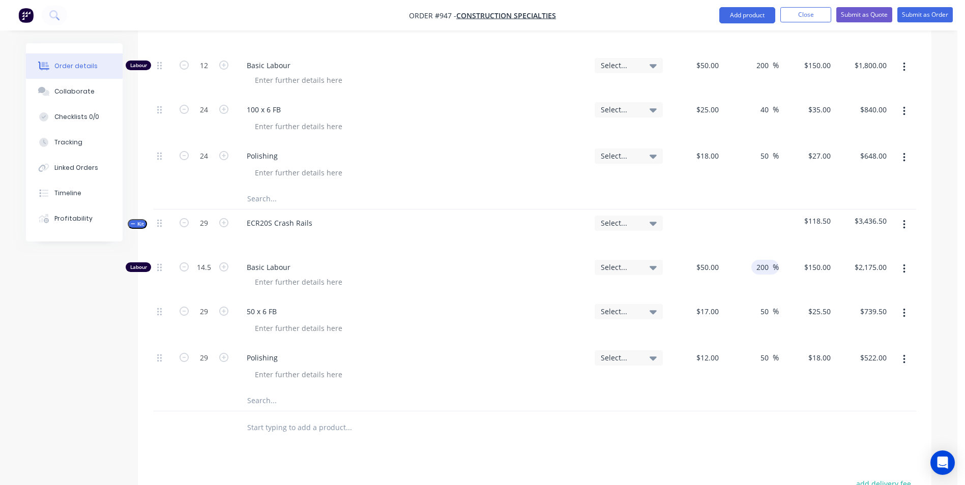
scroll to position [672, 0]
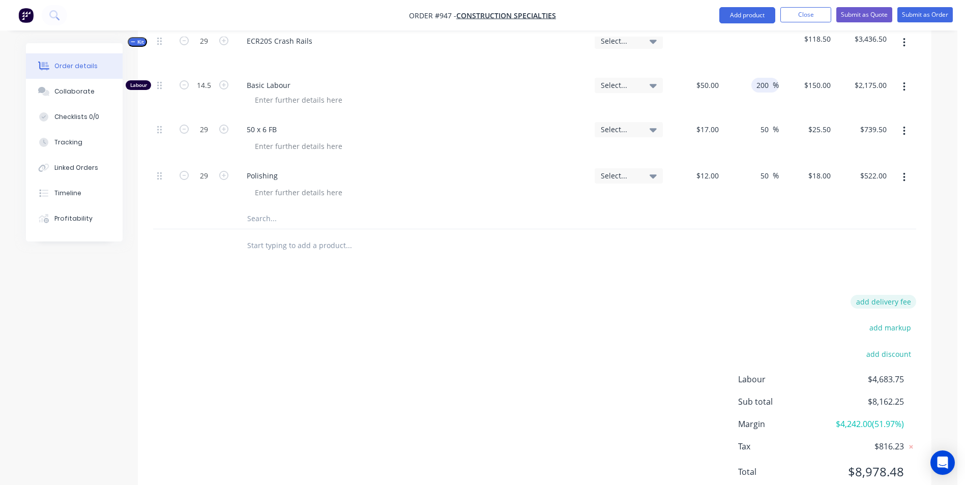
click at [886, 306] on button "add delivery fee" at bounding box center [883, 302] width 66 height 14
type input "55"
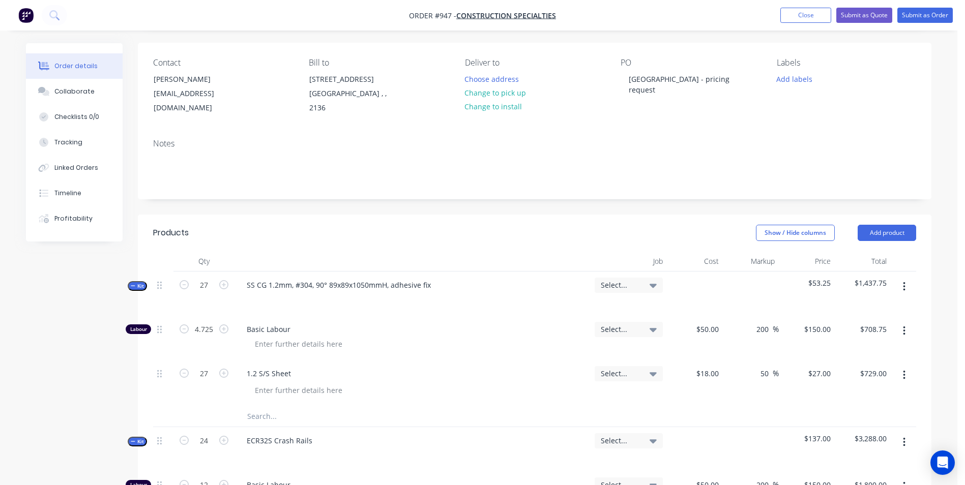
scroll to position [0, 0]
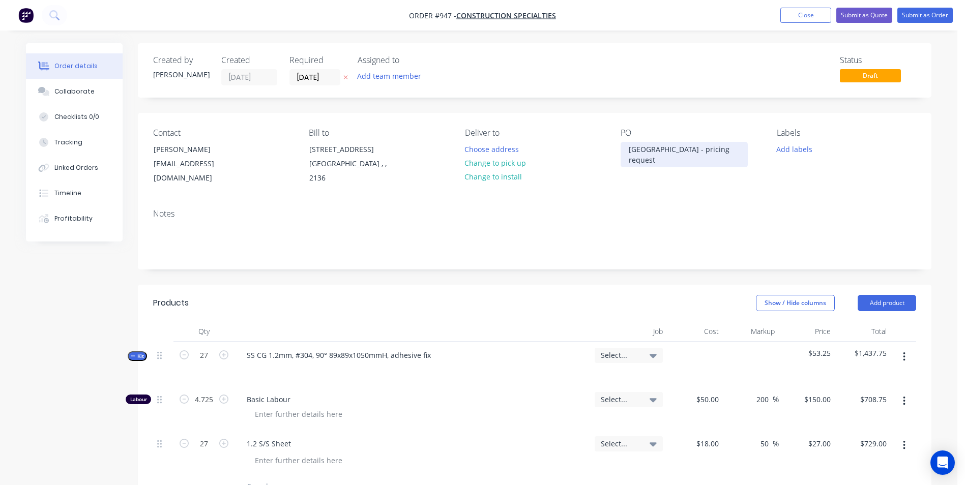
drag, startPoint x: 664, startPoint y: 162, endPoint x: 639, endPoint y: 151, distance: 27.8
click at [663, 161] on div "Dee Why Village Plaza - pricing request" at bounding box center [683, 154] width 127 height 25
click at [639, 151] on div "Dee Why Village Plaza - pricing request" at bounding box center [683, 154] width 127 height 25
drag, startPoint x: 658, startPoint y: 162, endPoint x: 632, endPoint y: 153, distance: 27.8
click at [634, 154] on div "Dee Why Village Plaza - pricing request" at bounding box center [683, 154] width 127 height 25
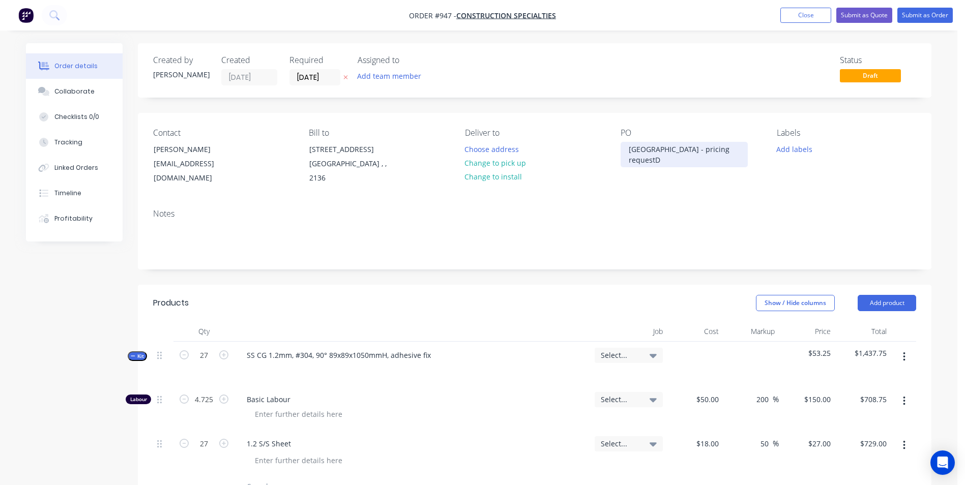
drag, startPoint x: 679, startPoint y: 159, endPoint x: 612, endPoint y: 143, distance: 69.4
click at [612, 143] on div "Contact Mary Lee MLee@c-sgroup.com Bill to Unit 6/26-32 Cosgrove Road Strathfie…" at bounding box center [534, 157] width 793 height 88
click at [626, 146] on div at bounding box center [628, 149] width 16 height 15
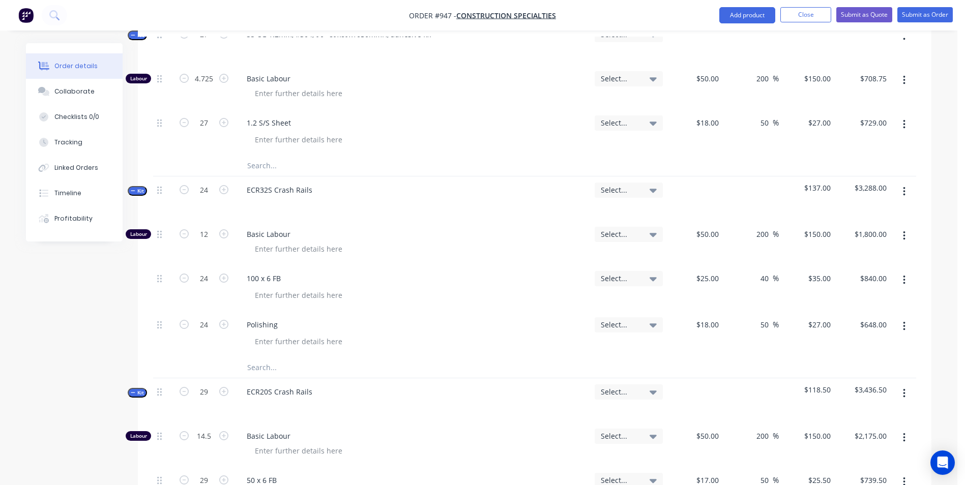
scroll to position [296, 0]
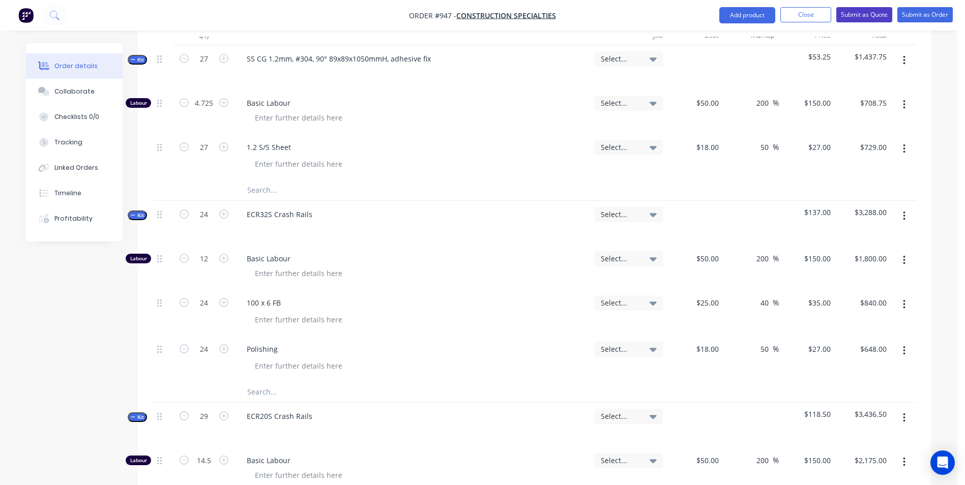
click at [851, 12] on button "Submit as Quote" at bounding box center [864, 14] width 56 height 15
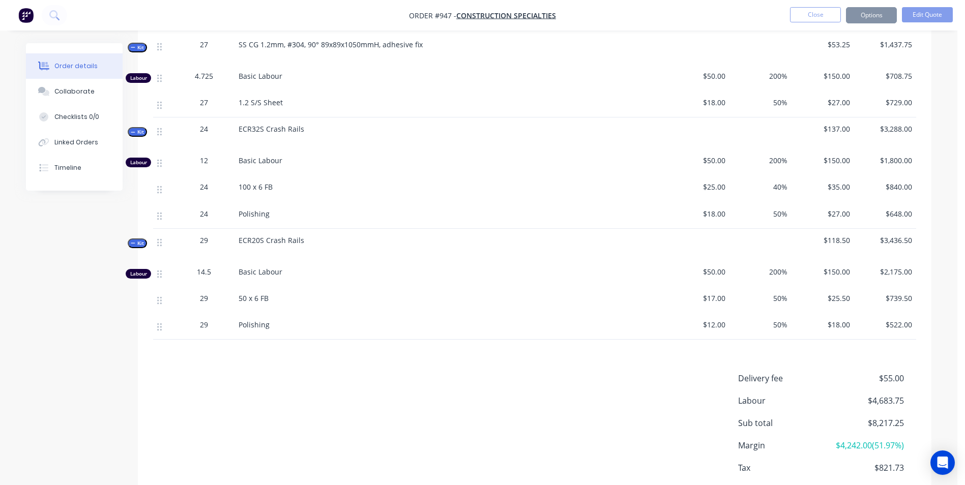
scroll to position [0, 0]
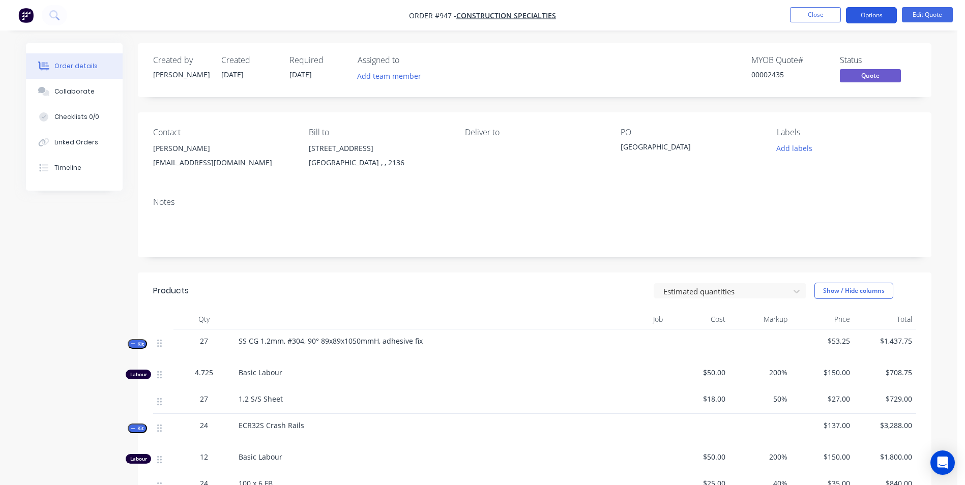
click at [866, 12] on button "Options" at bounding box center [871, 15] width 51 height 16
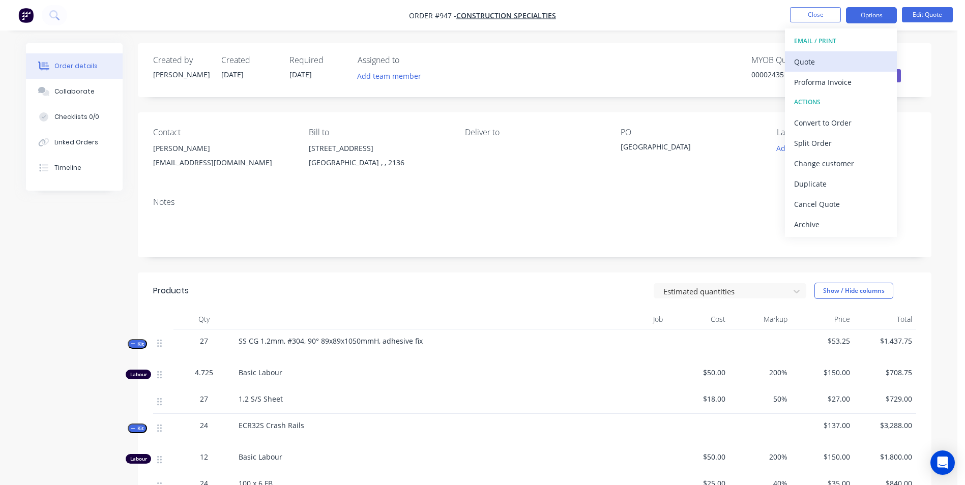
click at [811, 65] on div "Quote" at bounding box center [841, 61] width 94 height 15
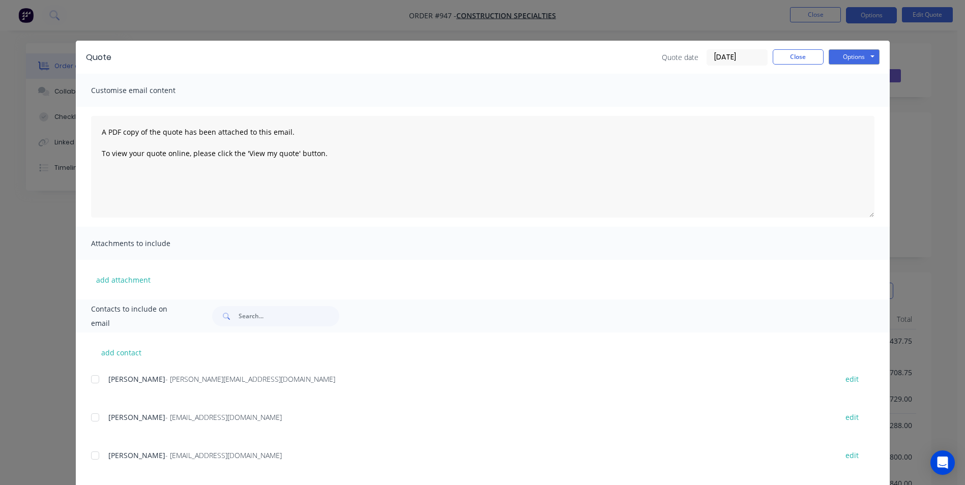
click at [92, 421] on div at bounding box center [95, 417] width 20 height 20
click at [92, 456] on div at bounding box center [95, 455] width 20 height 20
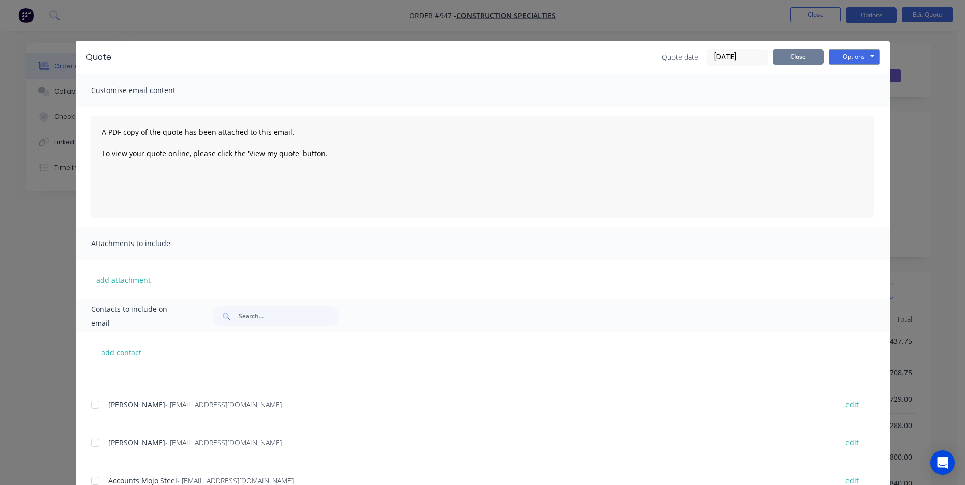
click at [801, 53] on button "Close" at bounding box center [797, 56] width 51 height 15
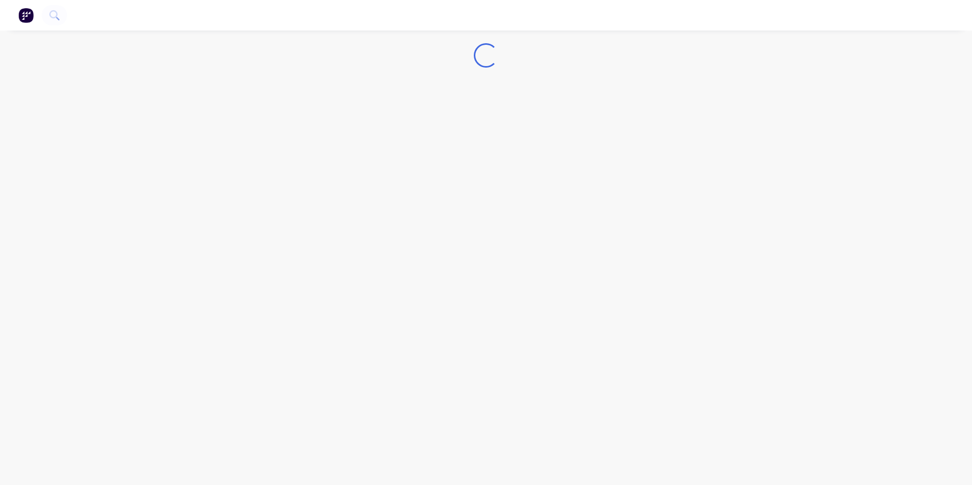
click at [28, 19] on img "button" at bounding box center [25, 15] width 15 height 15
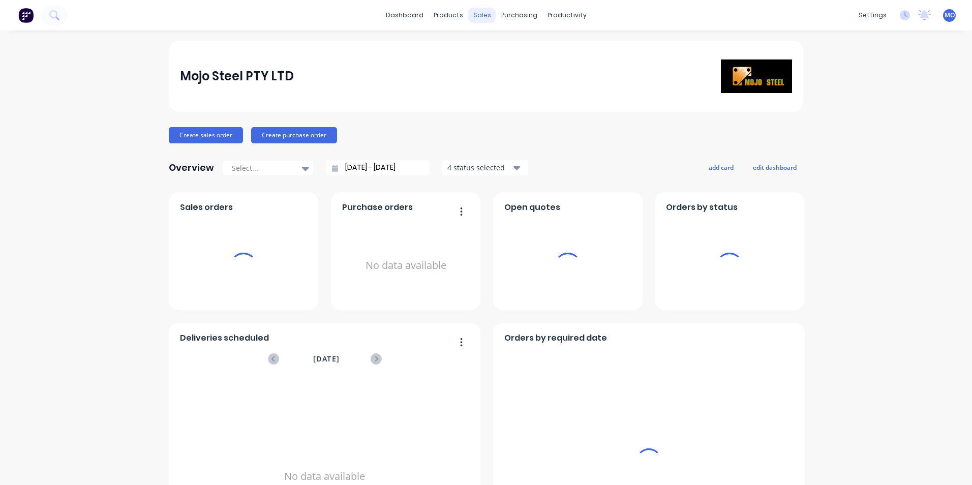
click at [483, 8] on div "sales" at bounding box center [482, 15] width 28 height 15
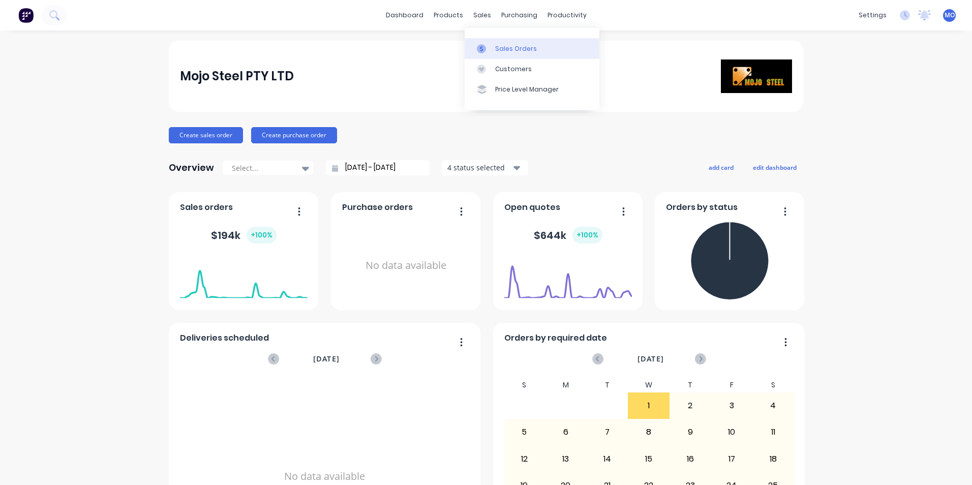
click at [503, 41] on link "Sales Orders" at bounding box center [532, 48] width 135 height 20
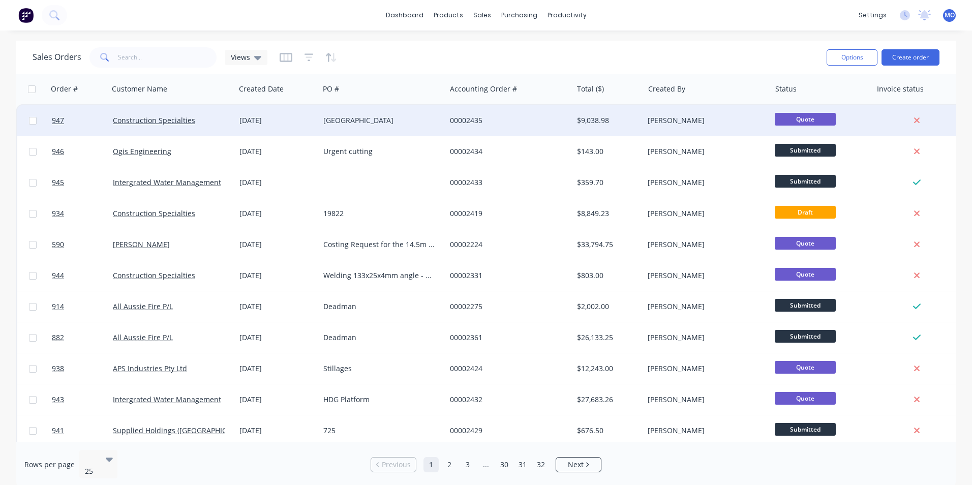
click at [175, 114] on div "Construction Specialties" at bounding box center [172, 120] width 127 height 31
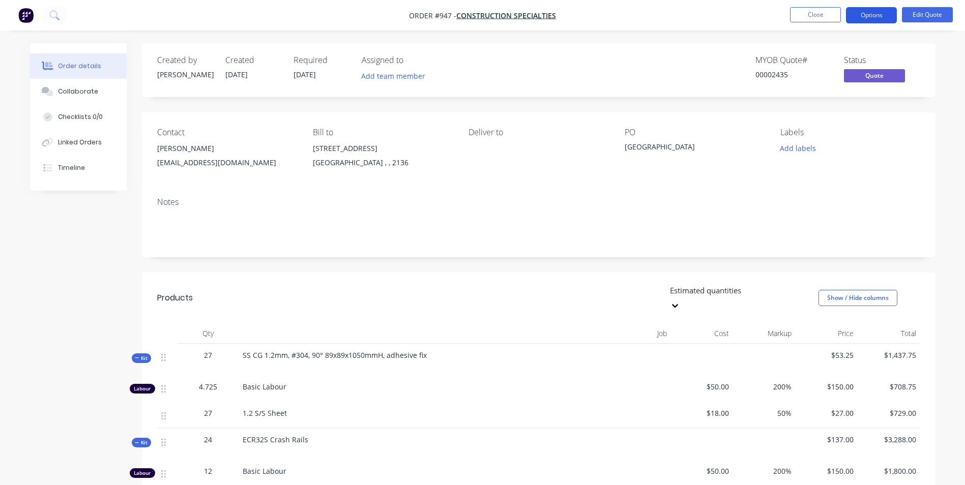
click at [877, 7] on button "Options" at bounding box center [871, 15] width 51 height 16
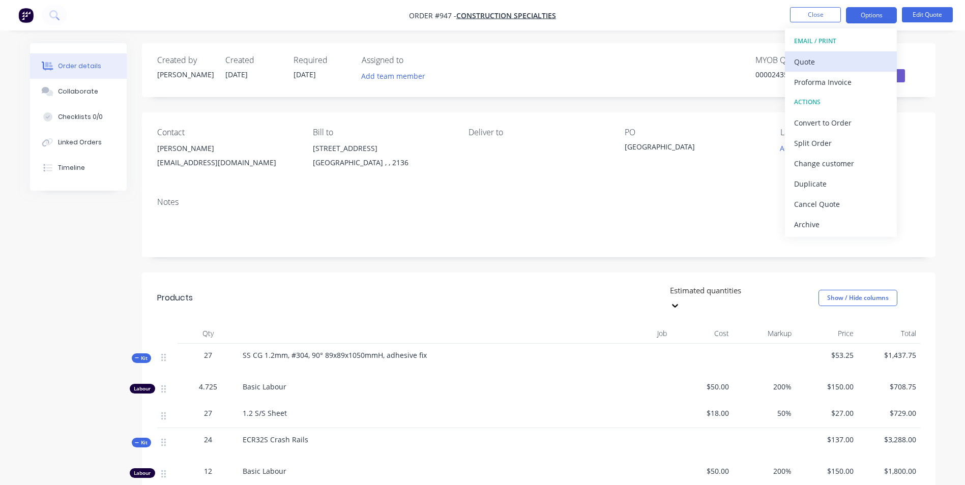
click at [801, 63] on div "Quote" at bounding box center [841, 61] width 94 height 15
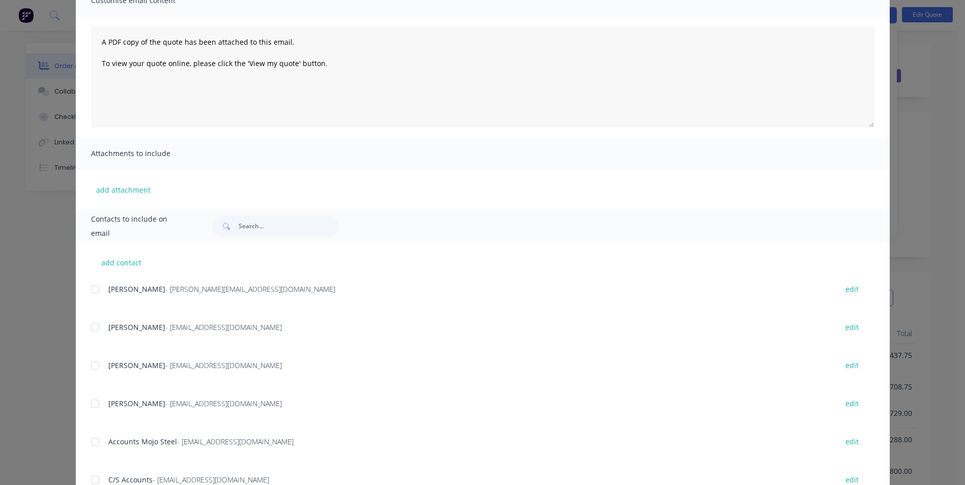
scroll to position [144, 0]
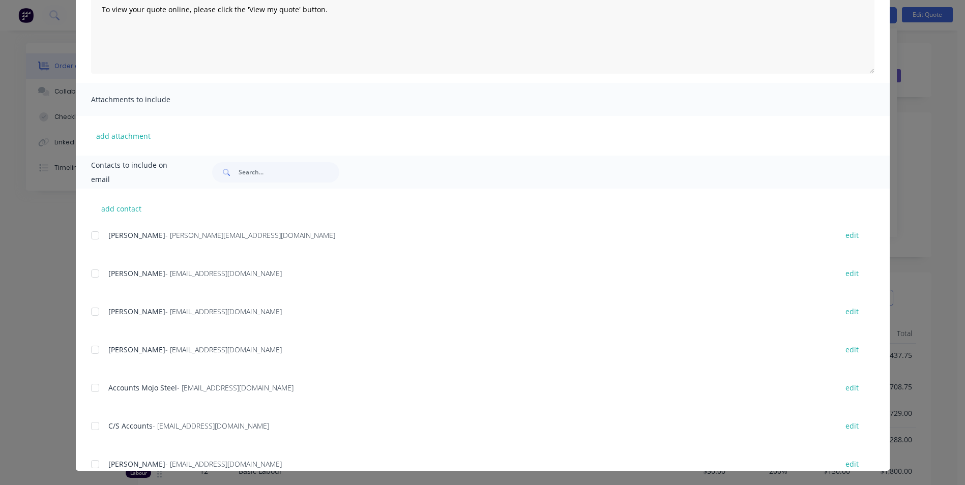
click at [91, 275] on div at bounding box center [95, 273] width 20 height 20
click at [82, 309] on div "add contact [PERSON_NAME] - [PERSON_NAME][EMAIL_ADDRESS][DOMAIN_NAME] edit [PER…" at bounding box center [483, 330] width 814 height 282
click at [88, 310] on div at bounding box center [95, 312] width 20 height 20
click at [93, 353] on div at bounding box center [95, 350] width 20 height 20
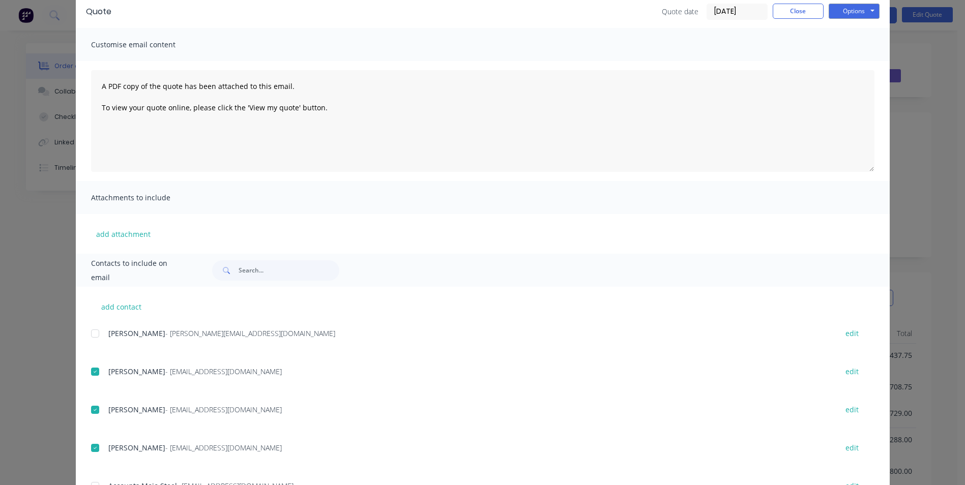
scroll to position [42, 0]
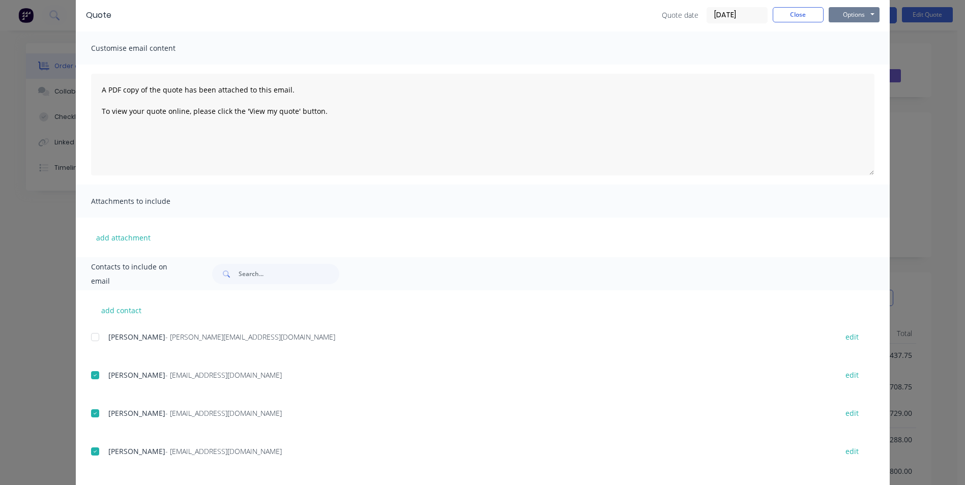
click at [842, 19] on button "Options" at bounding box center [853, 14] width 51 height 15
click at [848, 62] on button "Email" at bounding box center [860, 66] width 65 height 17
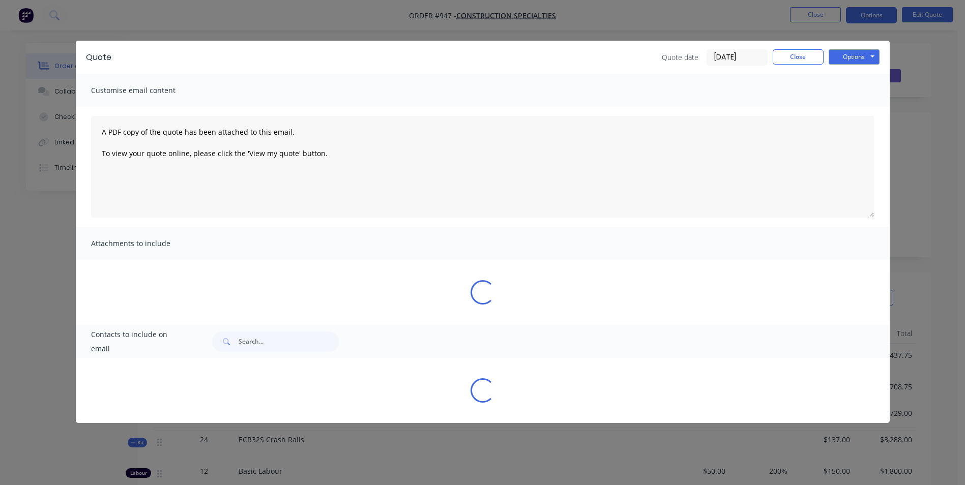
scroll to position [0, 0]
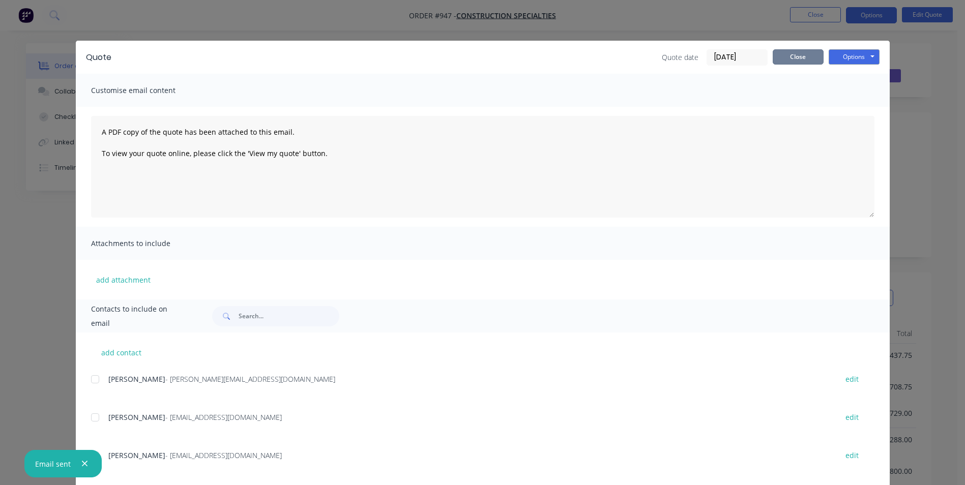
click at [775, 59] on button "Close" at bounding box center [797, 56] width 51 height 15
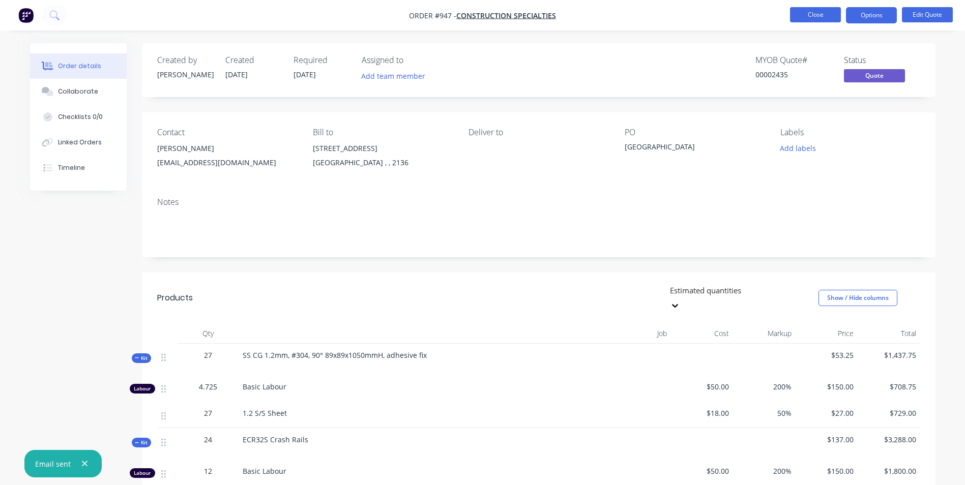
click at [819, 18] on button "Close" at bounding box center [815, 14] width 51 height 15
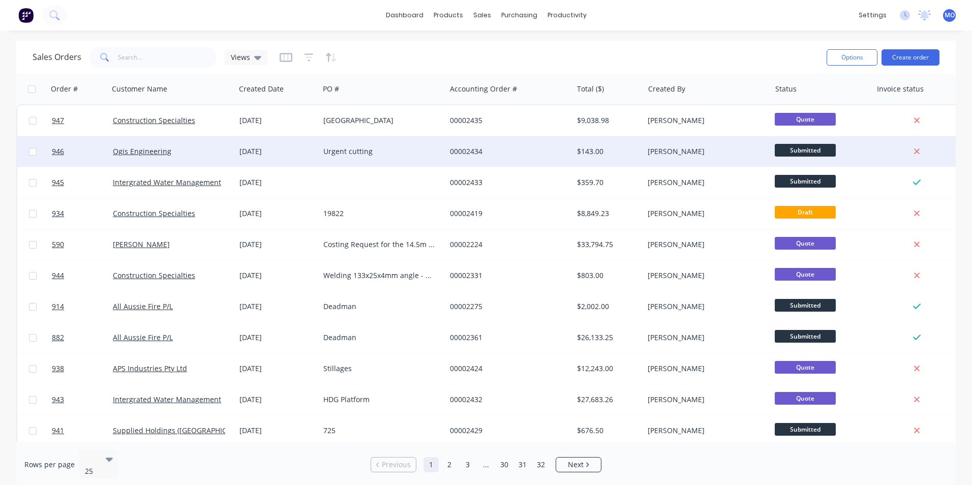
click at [354, 149] on div "Urgent cutting" at bounding box center [379, 151] width 113 height 10
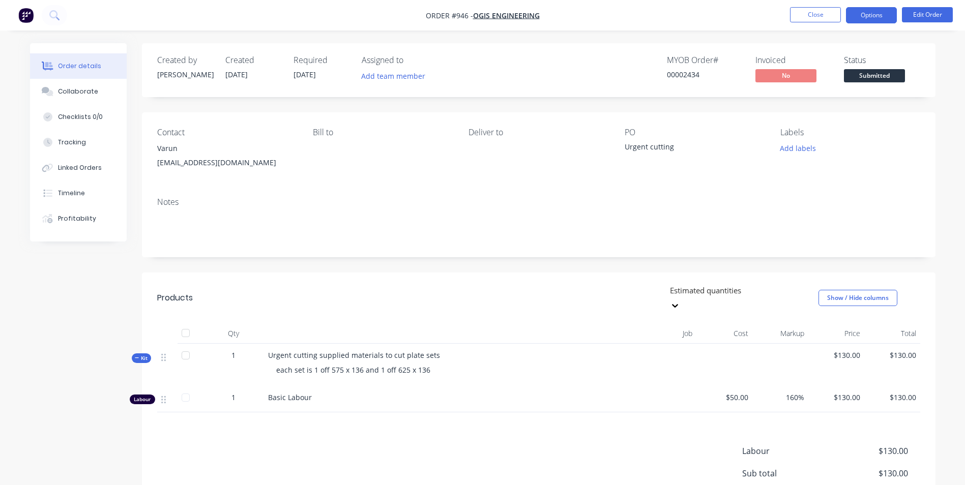
click at [869, 21] on button "Options" at bounding box center [871, 15] width 51 height 16
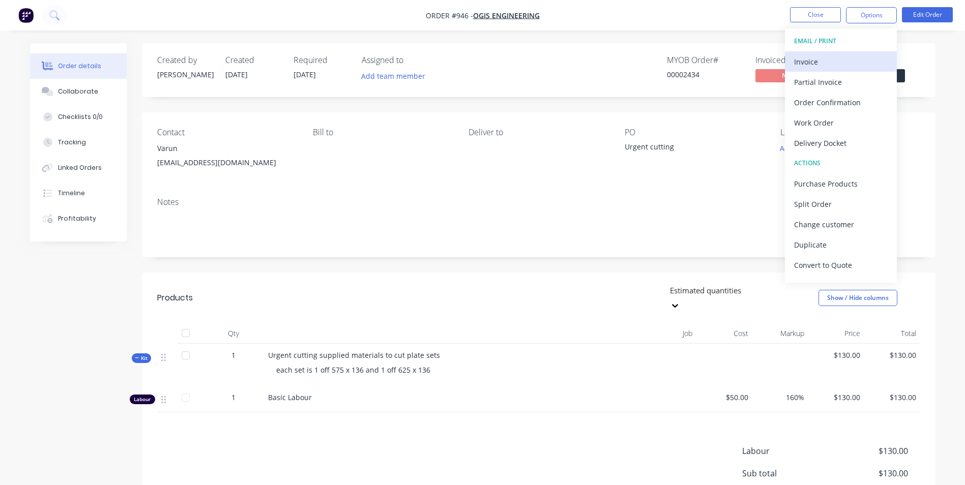
click at [820, 65] on div "Invoice" at bounding box center [841, 61] width 94 height 15
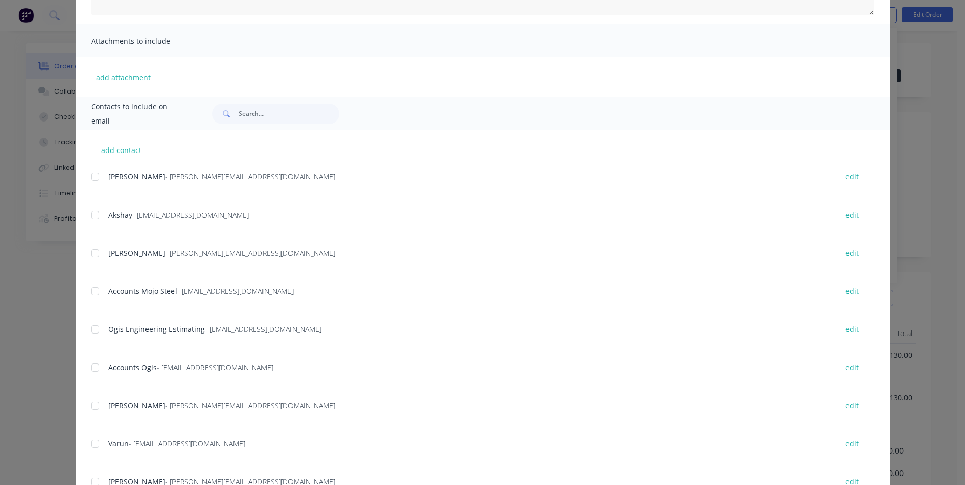
scroll to position [203, 0]
click at [93, 322] on div at bounding box center [95, 328] width 20 height 20
click at [91, 326] on div at bounding box center [95, 328] width 20 height 20
click at [94, 362] on div at bounding box center [95, 366] width 20 height 20
click at [100, 294] on div at bounding box center [95, 290] width 20 height 20
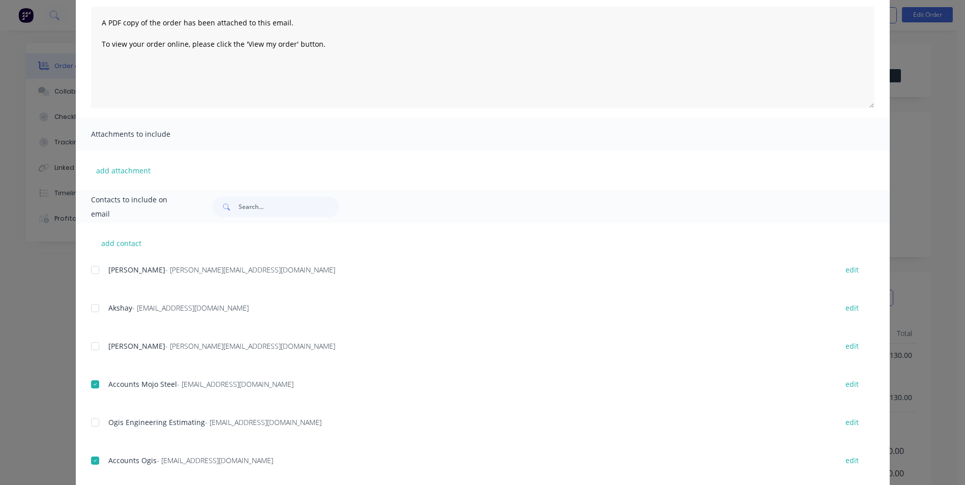
scroll to position [0, 0]
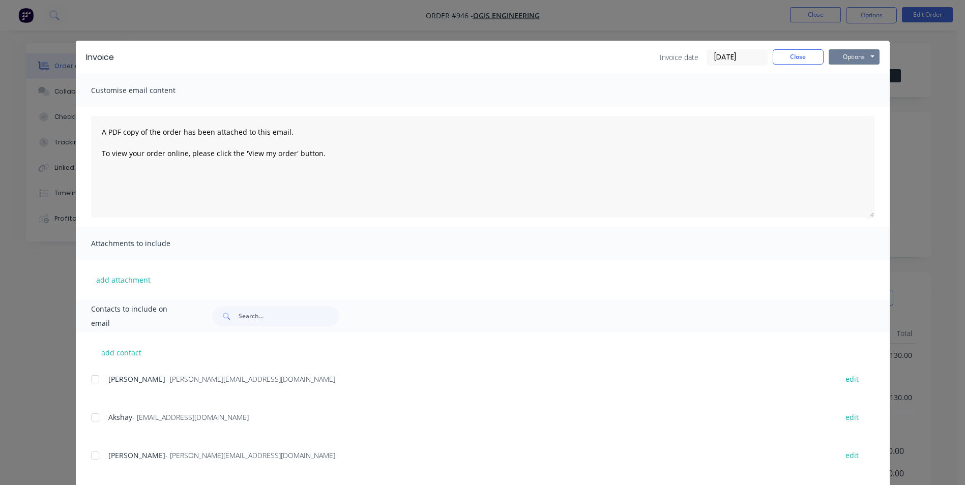
click at [841, 59] on button "Options" at bounding box center [853, 56] width 51 height 15
click at [845, 107] on button "Email" at bounding box center [860, 108] width 65 height 17
click at [777, 62] on button "Close" at bounding box center [797, 56] width 51 height 15
